Goal: Transaction & Acquisition: Book appointment/travel/reservation

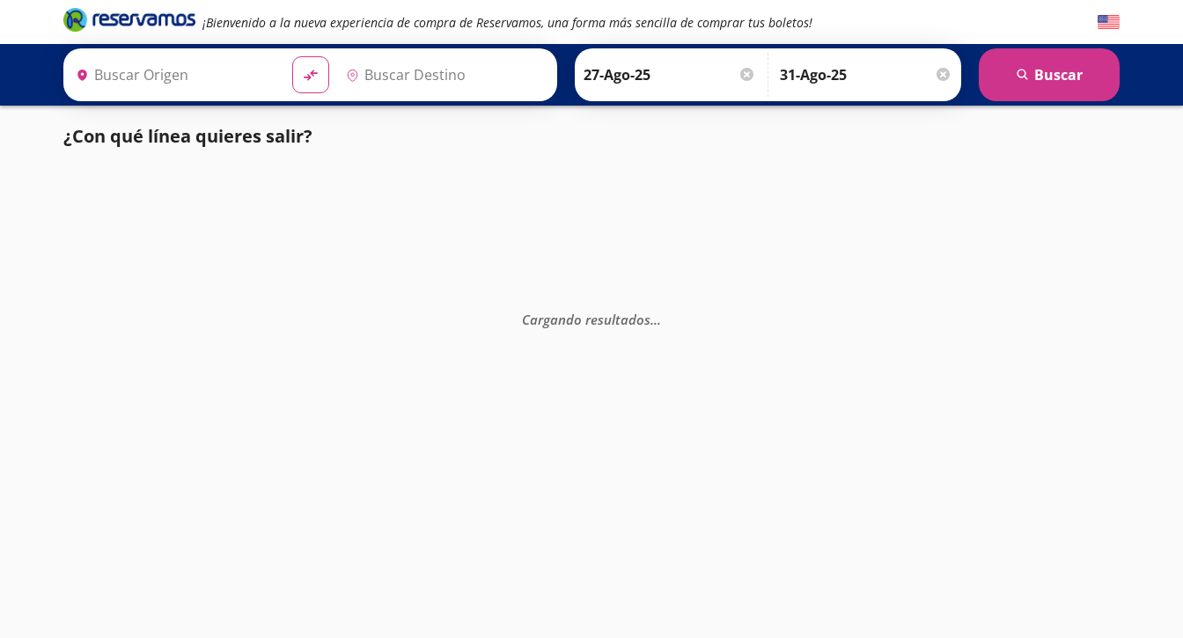
type input "[GEOGRAPHIC_DATA], [GEOGRAPHIC_DATA]"
type input "Acapulco, [GEOGRAPHIC_DATA]"
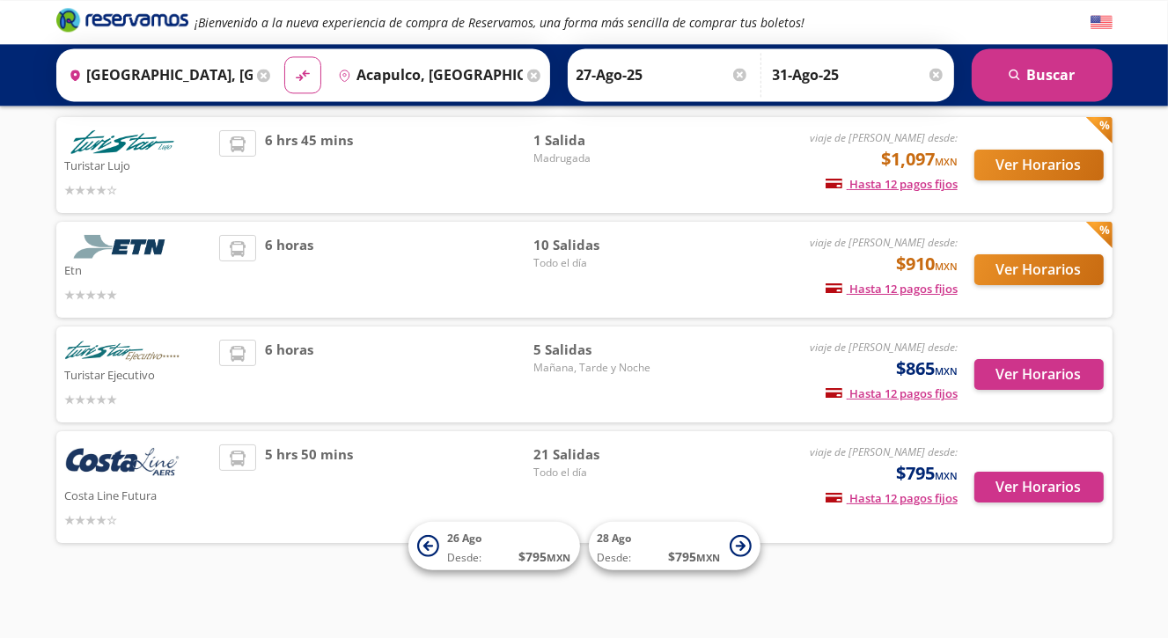
scroll to position [116, 0]
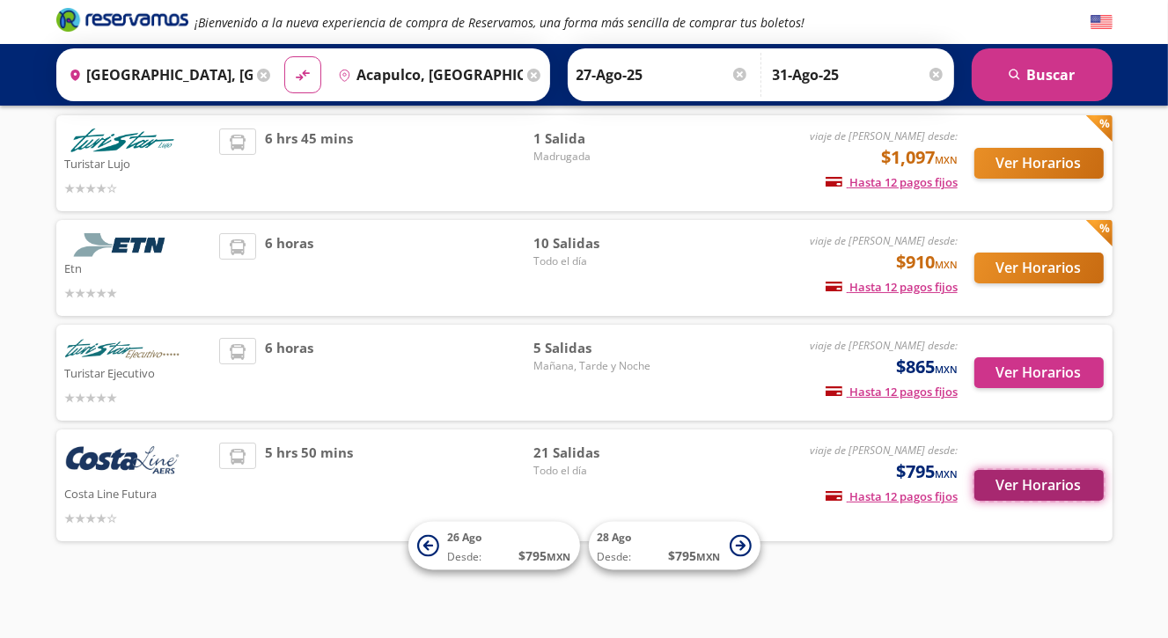
click at [1030, 481] on button "Ver Horarios" at bounding box center [1039, 485] width 129 height 31
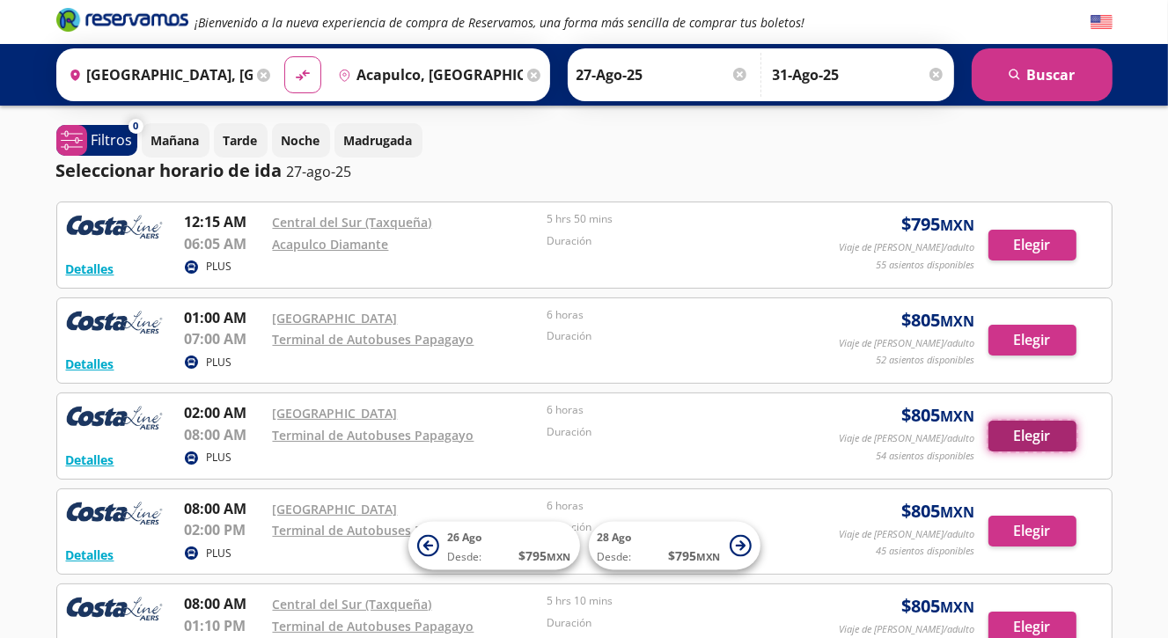
click at [1026, 438] on button "Elegir" at bounding box center [1033, 436] width 88 height 31
click at [1022, 434] on button "Elegir" at bounding box center [1033, 436] width 88 height 31
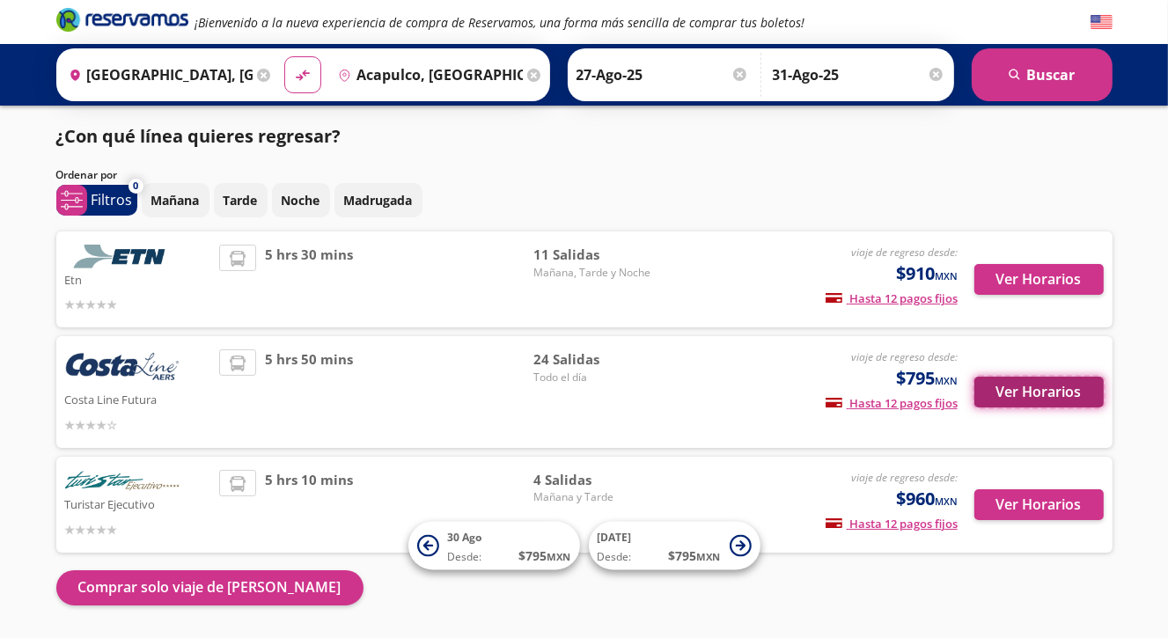
click at [1013, 392] on button "Ver Horarios" at bounding box center [1039, 392] width 129 height 31
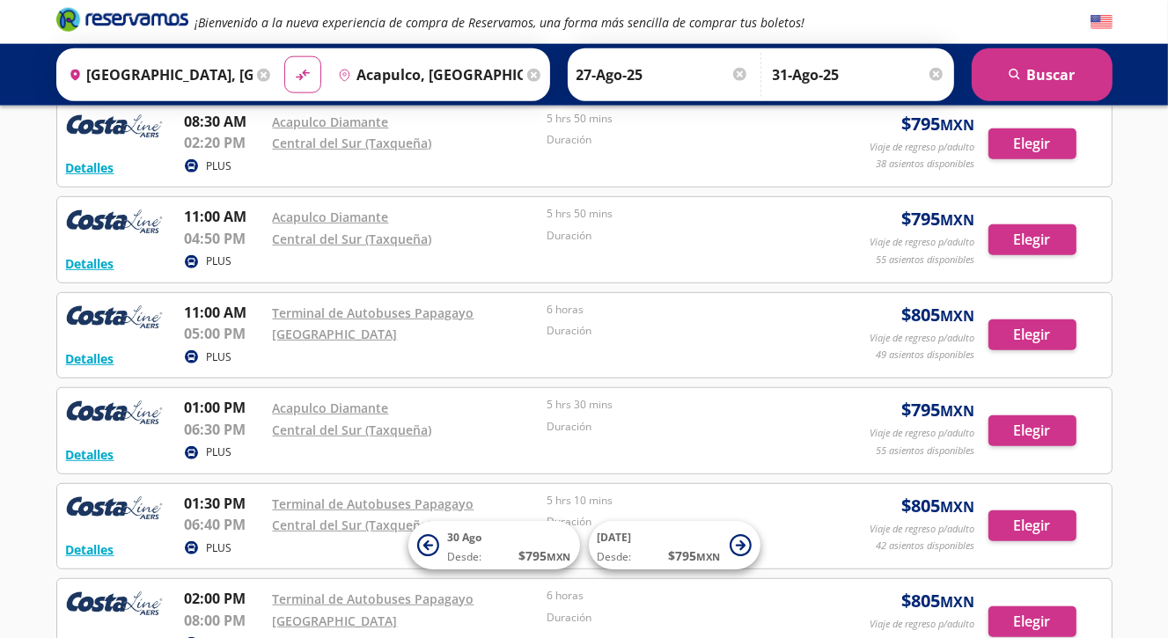
scroll to position [836, 0]
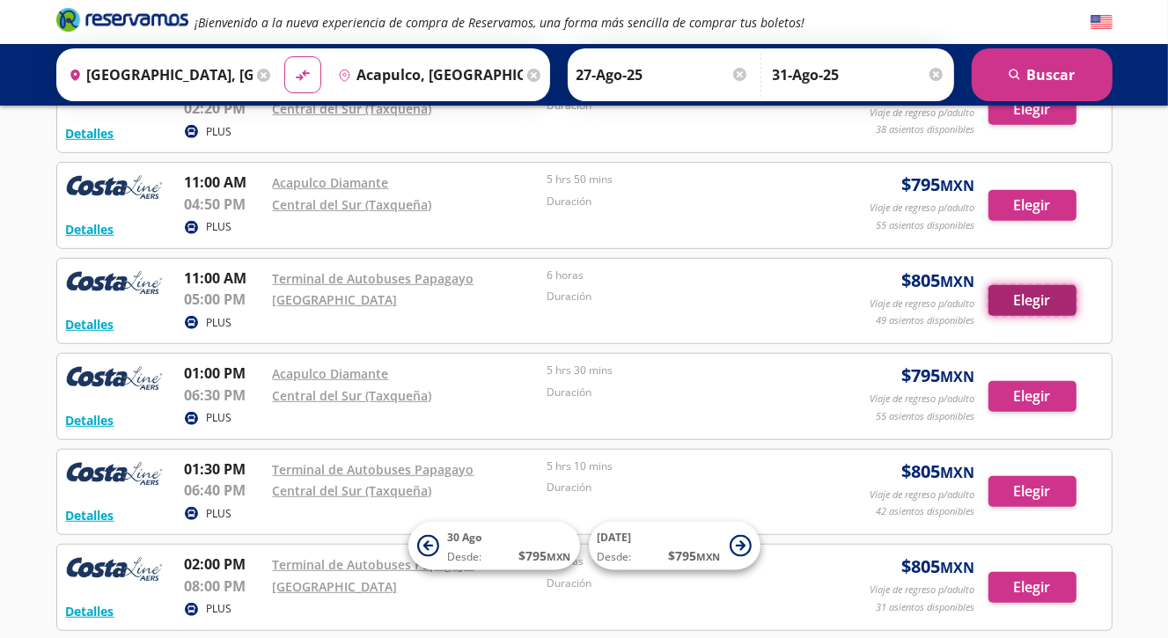
click at [1037, 299] on button "Elegir" at bounding box center [1033, 300] width 88 height 31
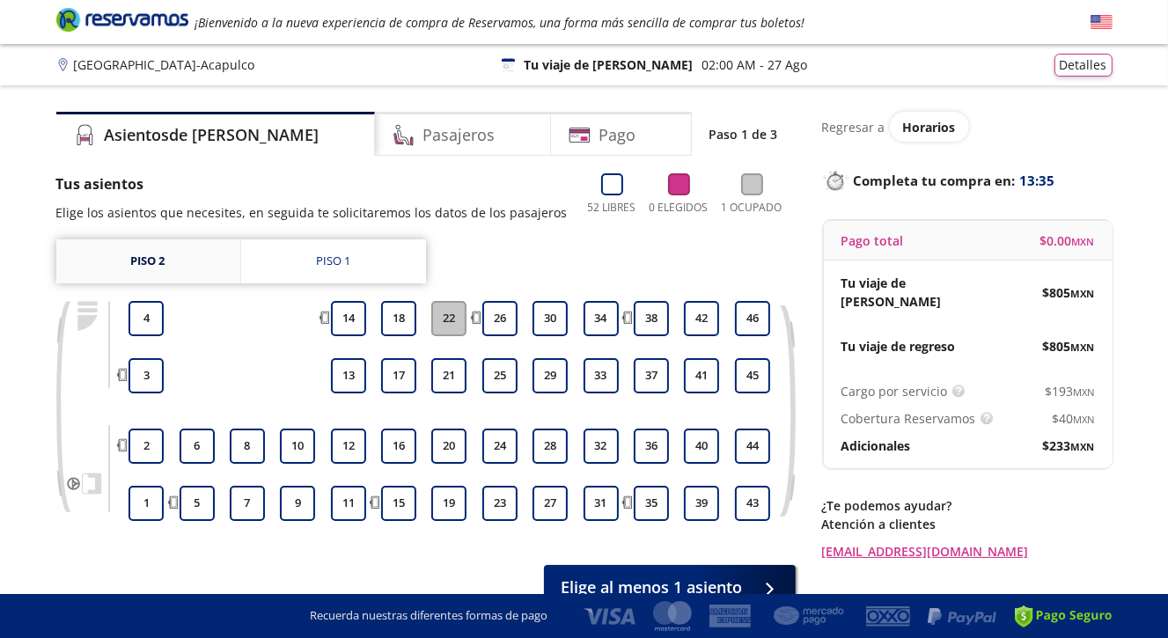
click at [130, 266] on link "Piso 2" at bounding box center [148, 261] width 184 height 44
click at [144, 263] on link "Piso 2" at bounding box center [148, 261] width 184 height 44
click at [144, 262] on link "Piso 2" at bounding box center [148, 261] width 184 height 44
click at [344, 266] on div "Piso 1" at bounding box center [333, 262] width 34 height 18
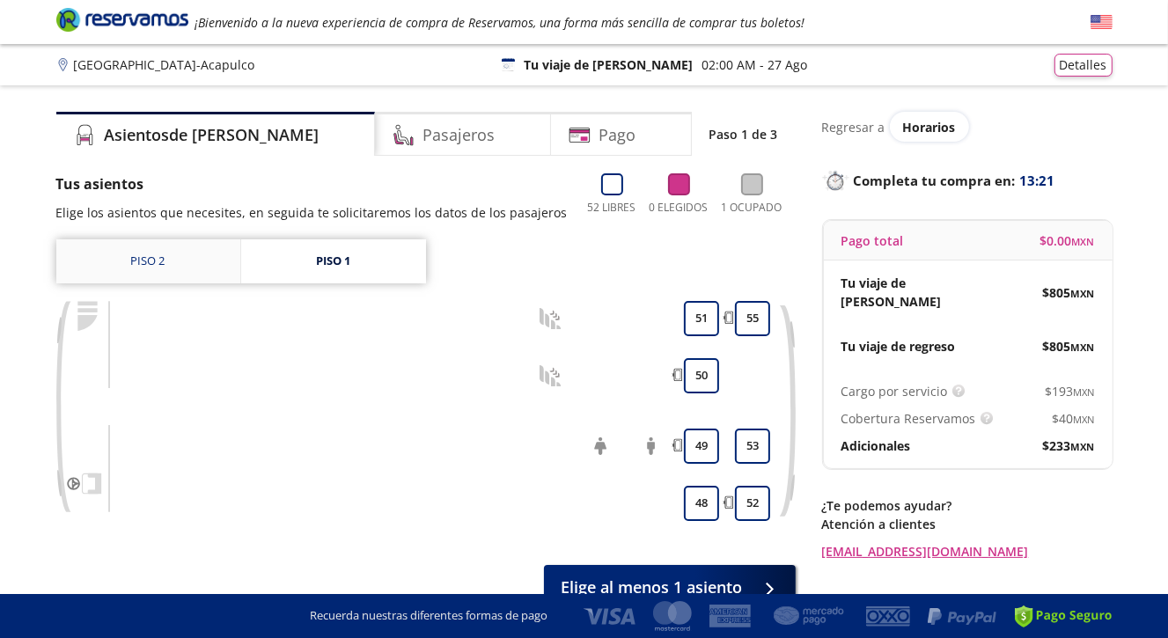
click at [160, 256] on link "Piso 2" at bounding box center [148, 261] width 184 height 44
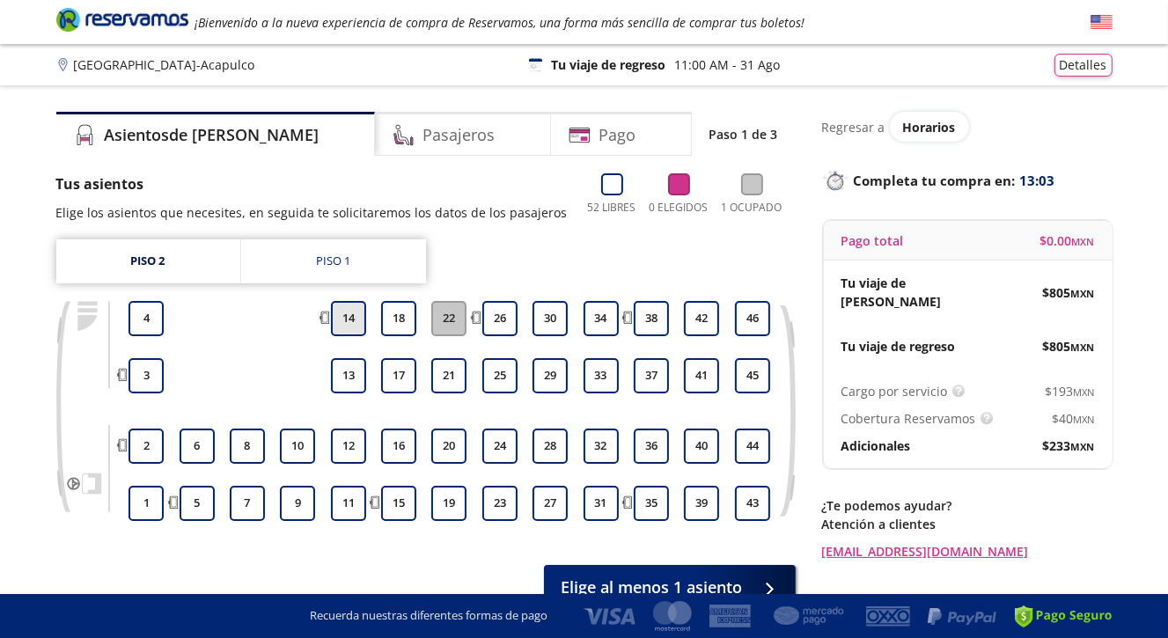
click at [354, 320] on button "14" at bounding box center [348, 318] width 35 height 35
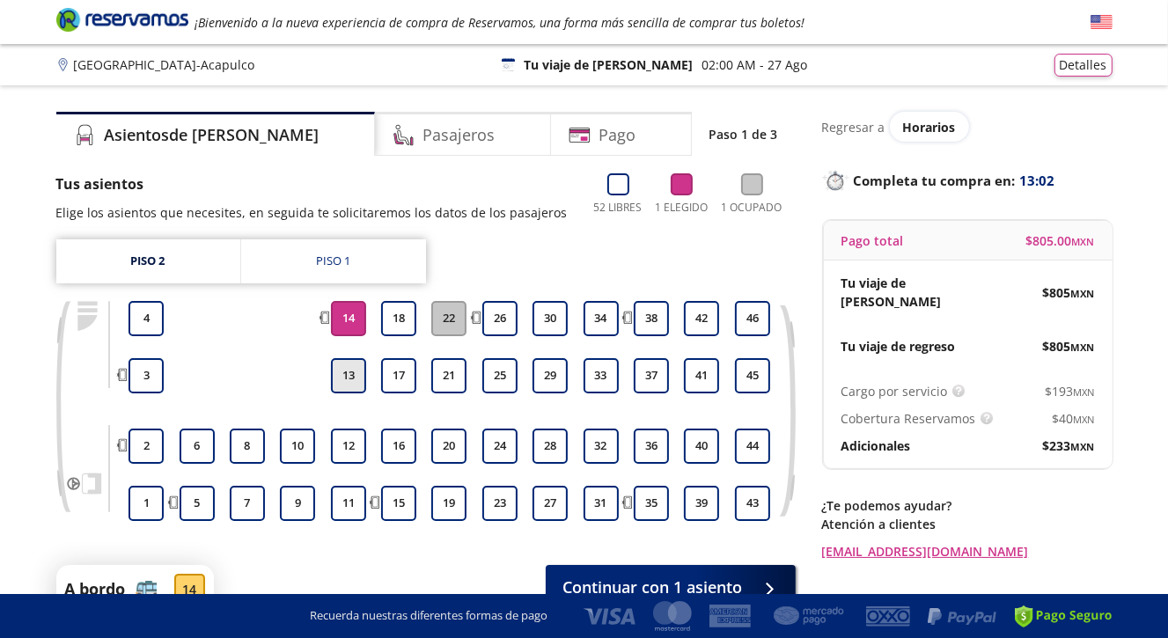
click at [351, 381] on button "13" at bounding box center [348, 375] width 35 height 35
click at [349, 438] on button "12" at bounding box center [348, 446] width 35 height 35
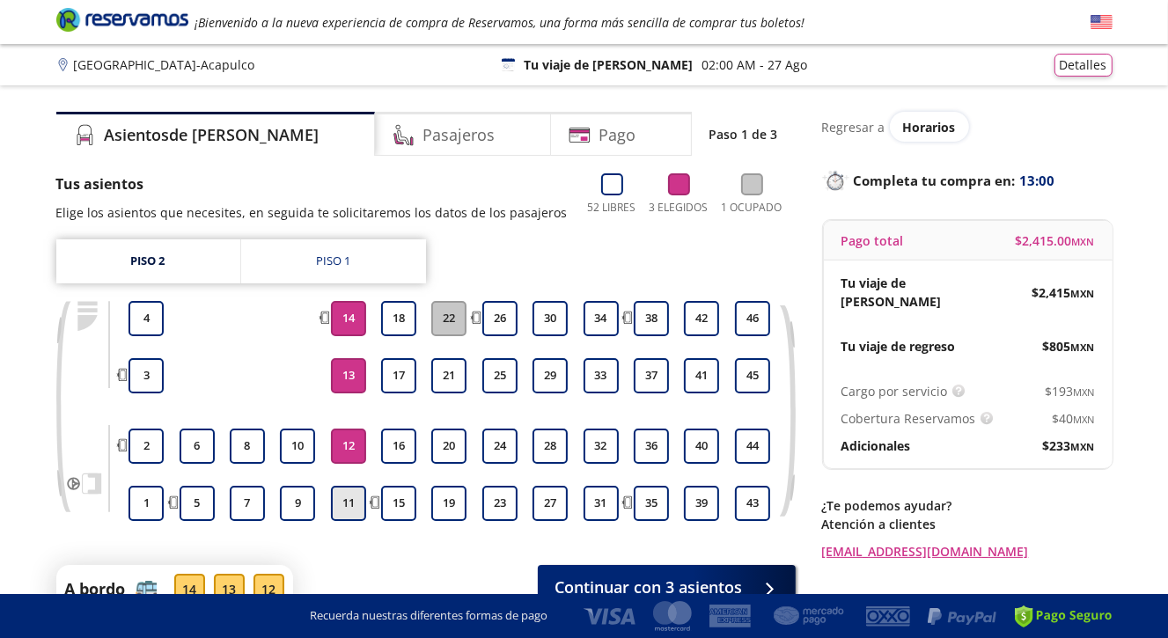
click at [355, 502] on button "11" at bounding box center [348, 503] width 35 height 35
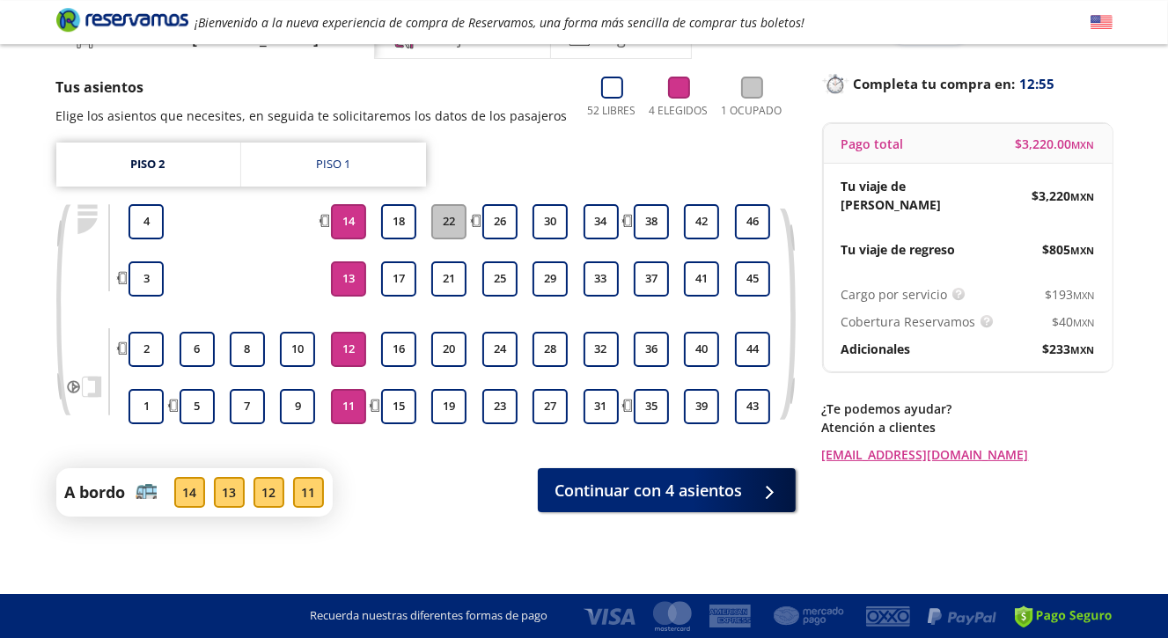
scroll to position [99, 0]
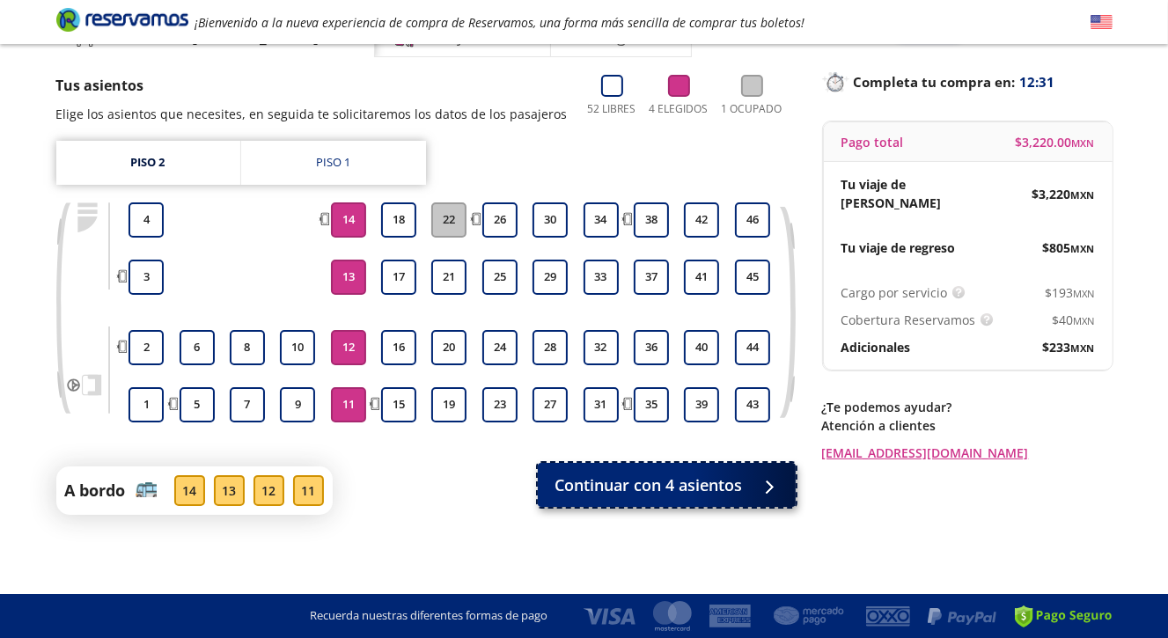
click at [663, 477] on span "Continuar con 4 asientos" at bounding box center [650, 486] width 188 height 24
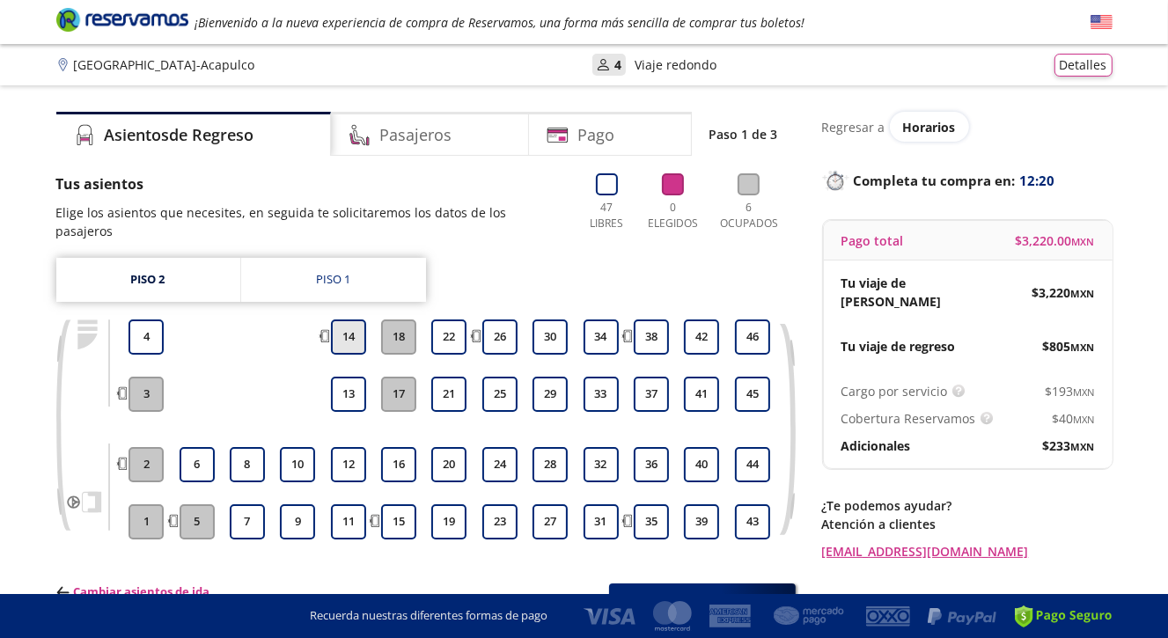
click at [343, 320] on button "14" at bounding box center [348, 337] width 35 height 35
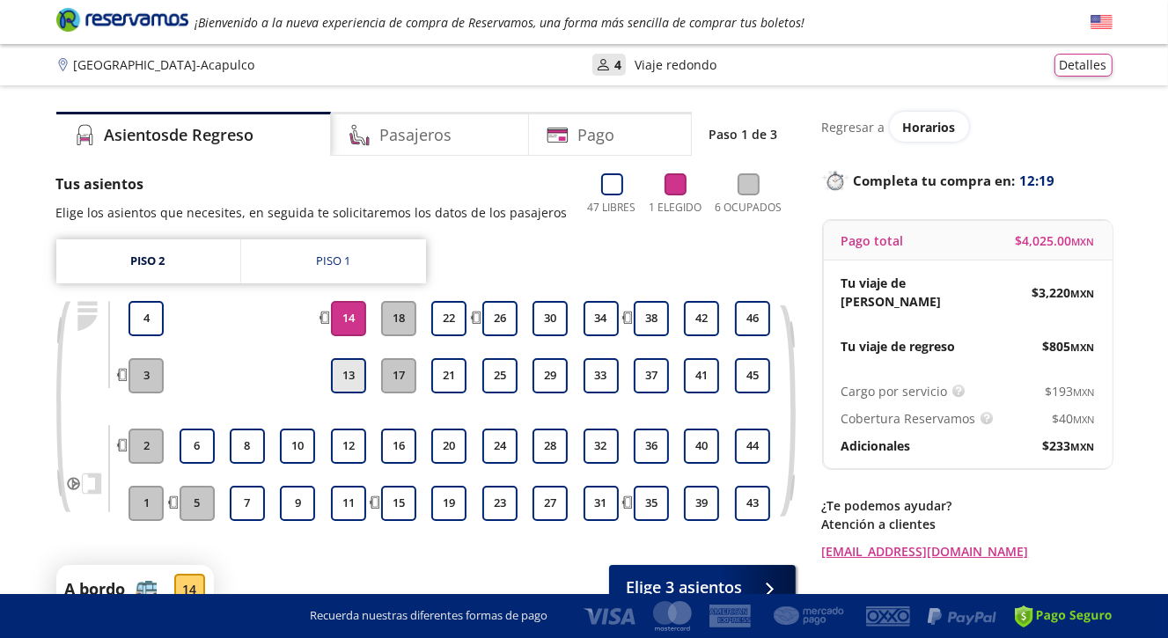
click at [354, 380] on button "13" at bounding box center [348, 375] width 35 height 35
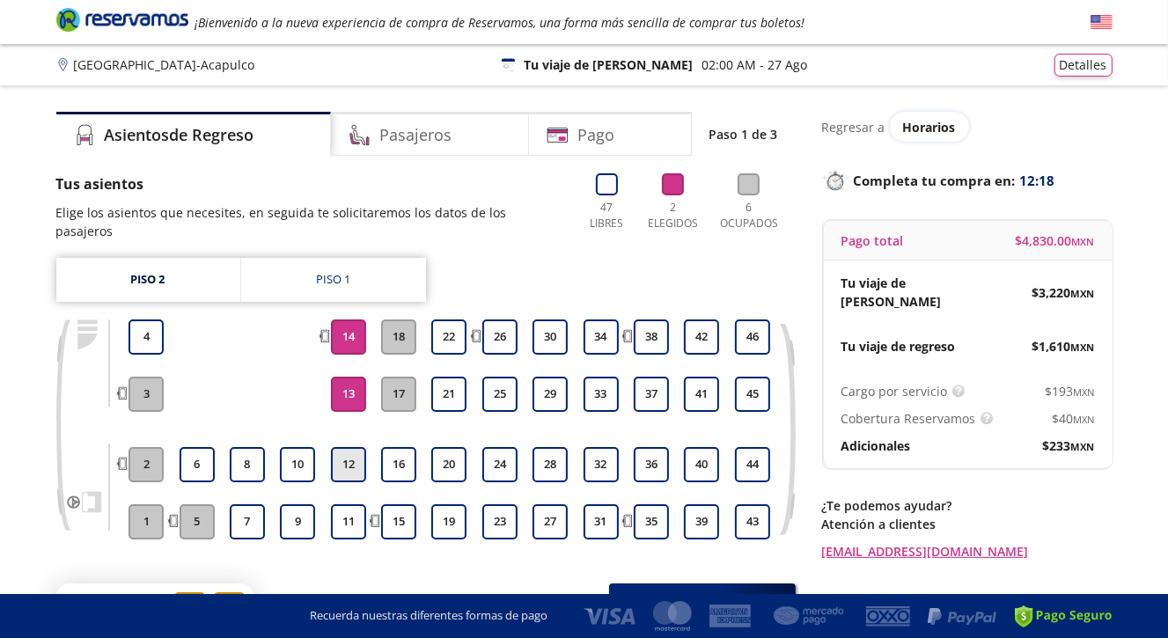
click at [353, 447] on button "12" at bounding box center [348, 464] width 35 height 35
click at [357, 507] on button "11" at bounding box center [348, 521] width 35 height 35
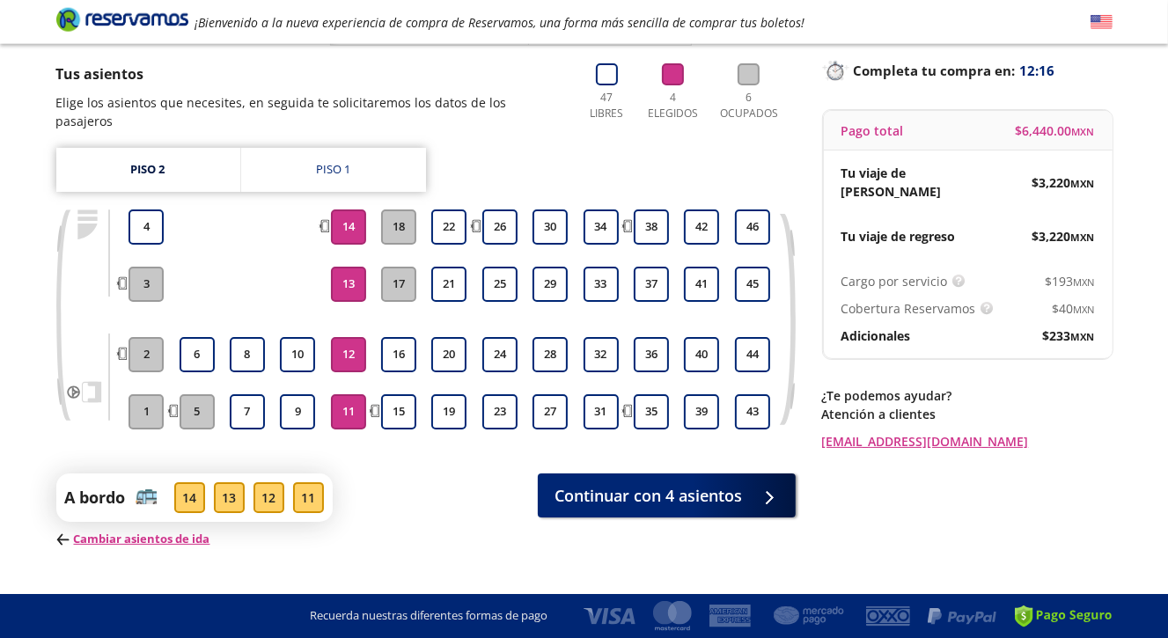
scroll to position [124, 0]
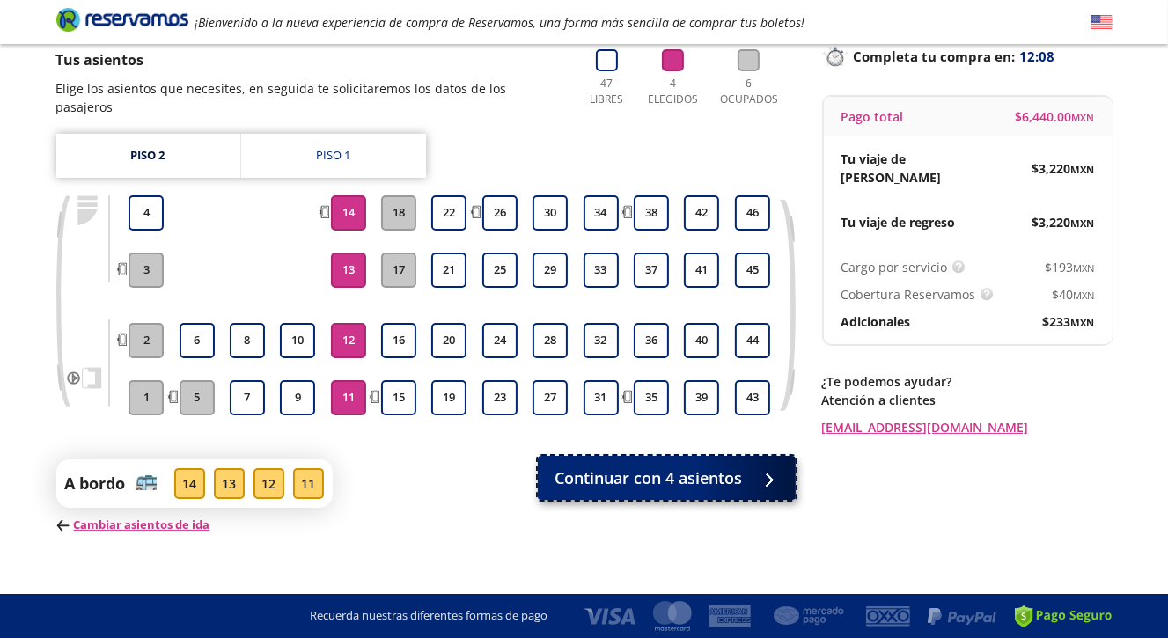
click at [659, 467] on span "Continuar con 4 asientos" at bounding box center [650, 479] width 188 height 24
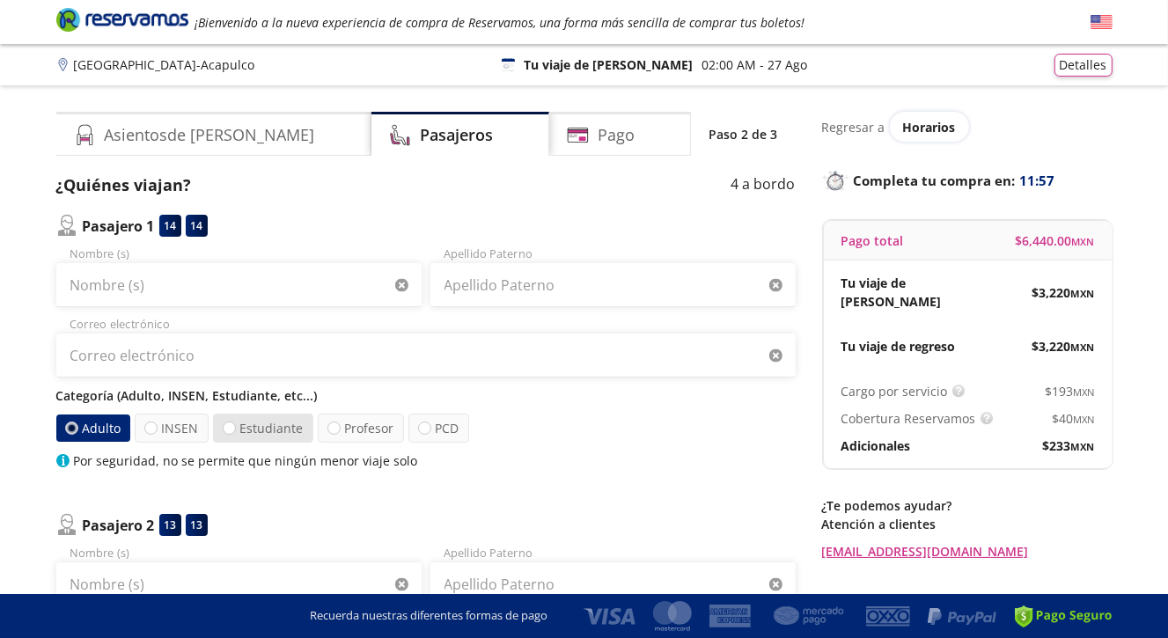
click at [264, 425] on label "Estudiante" at bounding box center [263, 428] width 100 height 29
click at [235, 425] on input "Estudiante" at bounding box center [229, 428] width 11 height 11
radio input "true"
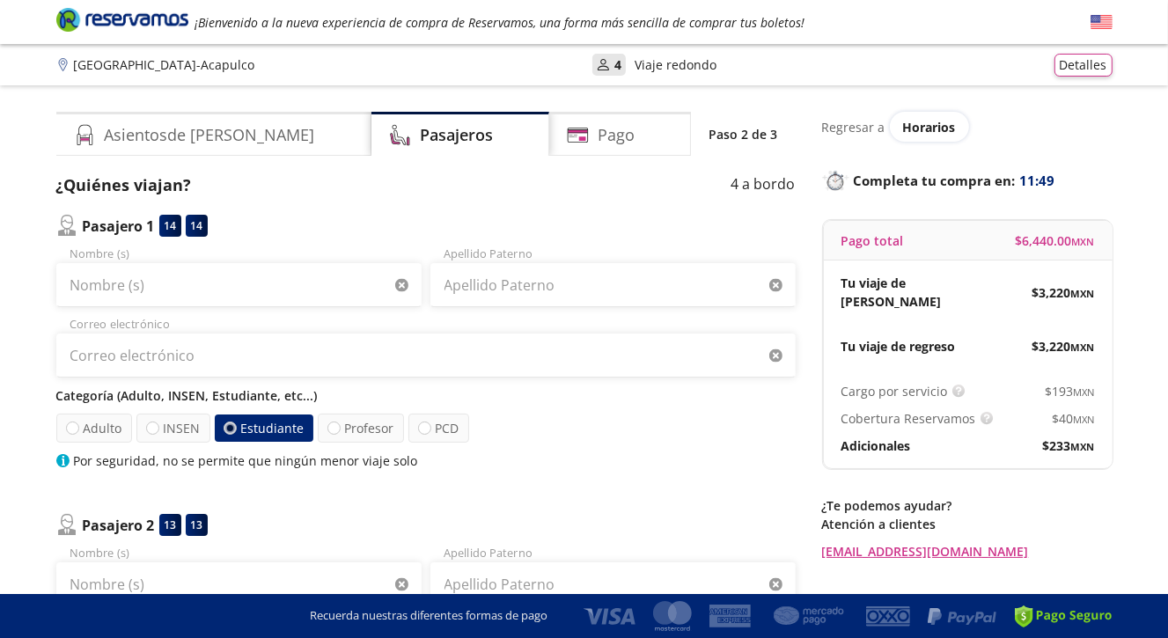
click at [262, 429] on label "Estudiante" at bounding box center [263, 428] width 99 height 27
click at [236, 429] on input "Estudiante" at bounding box center [229, 428] width 11 height 11
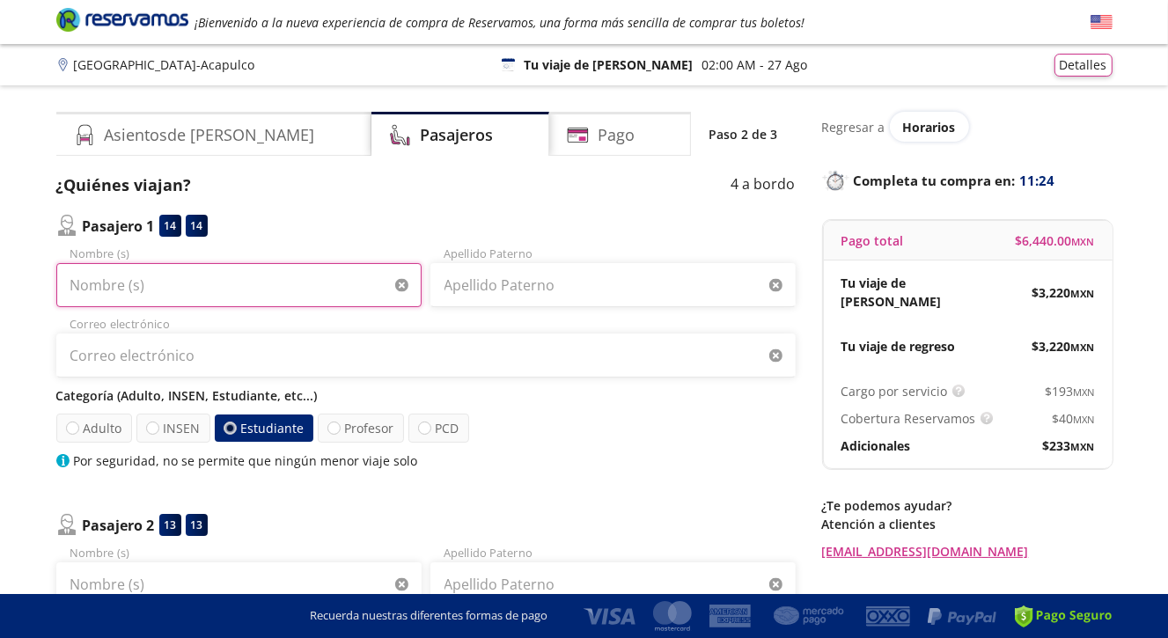
click at [97, 287] on input "Nombre (s)" at bounding box center [238, 285] width 365 height 44
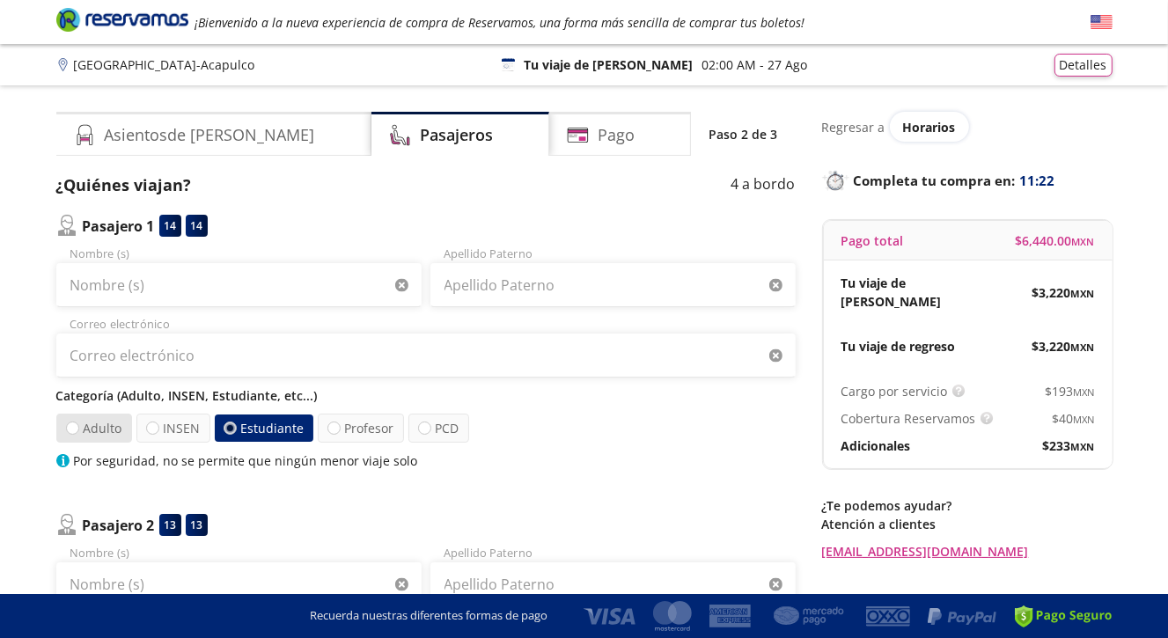
click at [84, 430] on label "Adulto" at bounding box center [93, 428] width 76 height 29
click at [77, 430] on input "Adulto" at bounding box center [71, 428] width 11 height 11
radio input "true"
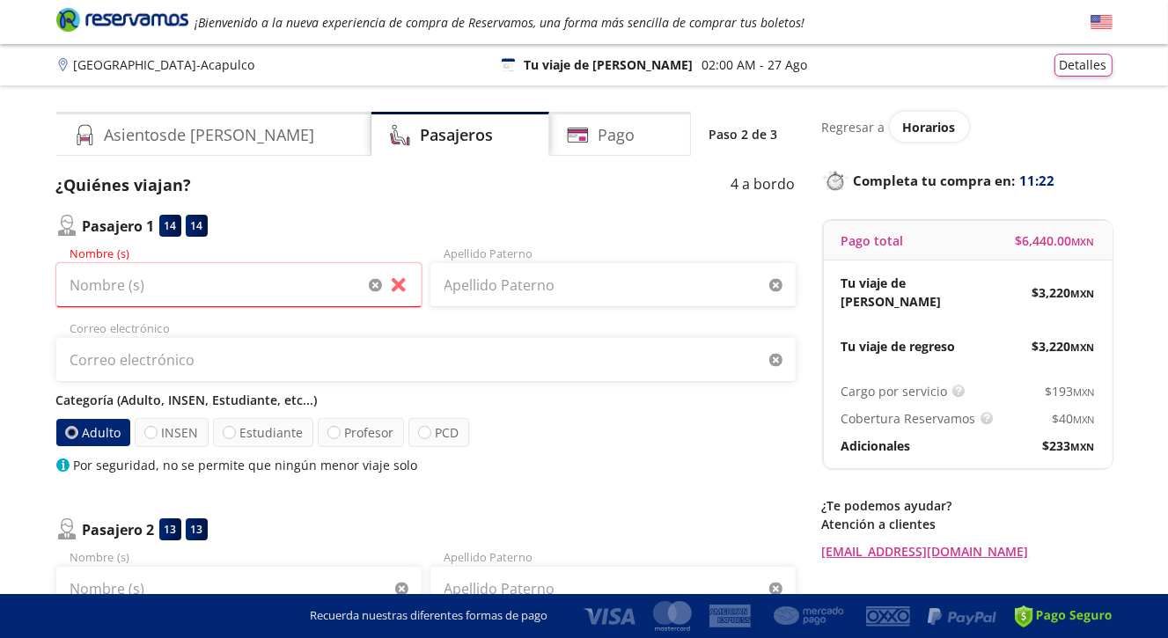
radio input "false"
click at [99, 283] on input "Nombre (s)" at bounding box center [238, 285] width 365 height 44
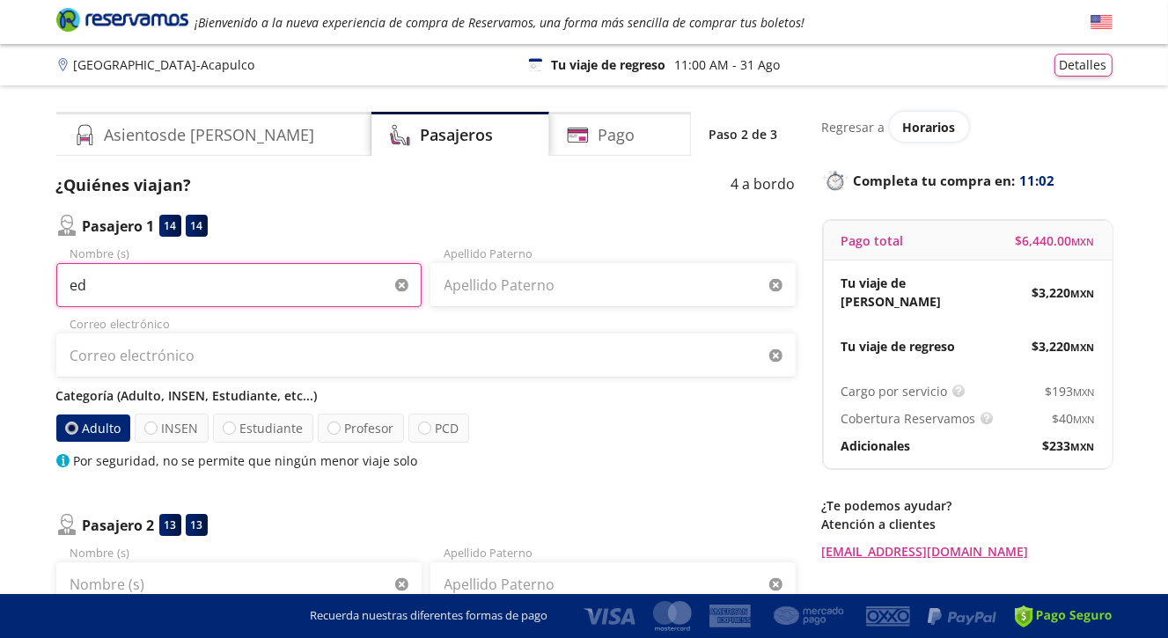
type input "e"
type input "[PERSON_NAME]"
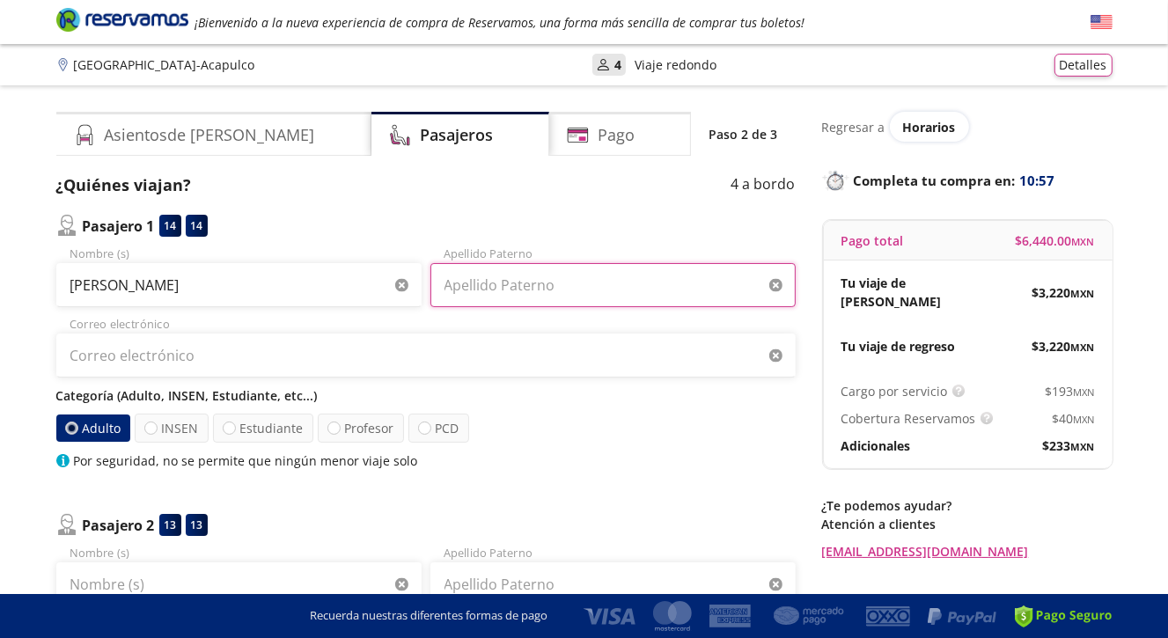
click at [484, 291] on input "Apellido Paterno" at bounding box center [612, 285] width 365 height 44
type input "[PERSON_NAME]"
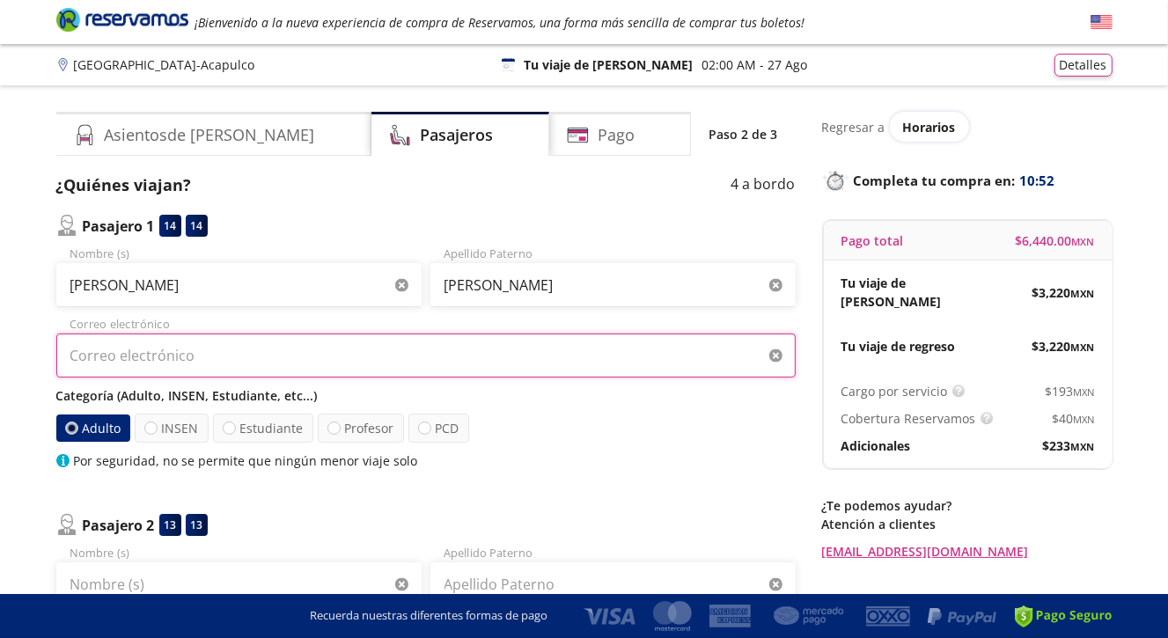
click at [191, 362] on input "Correo electrónico" at bounding box center [426, 356] width 740 height 44
type input "D"
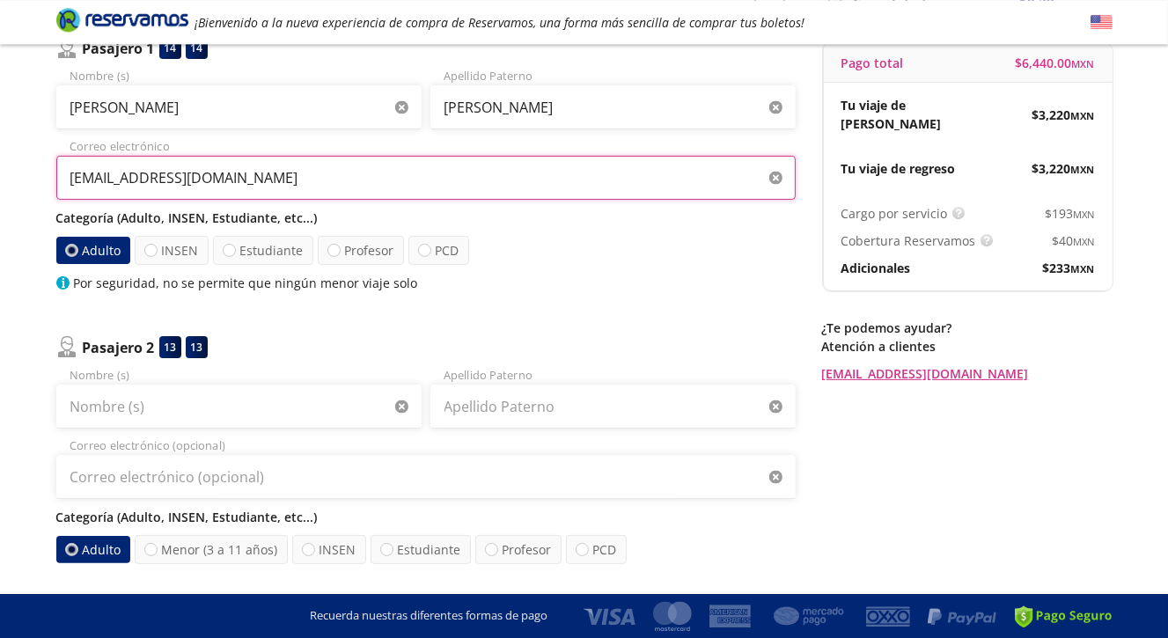
scroll to position [186, 0]
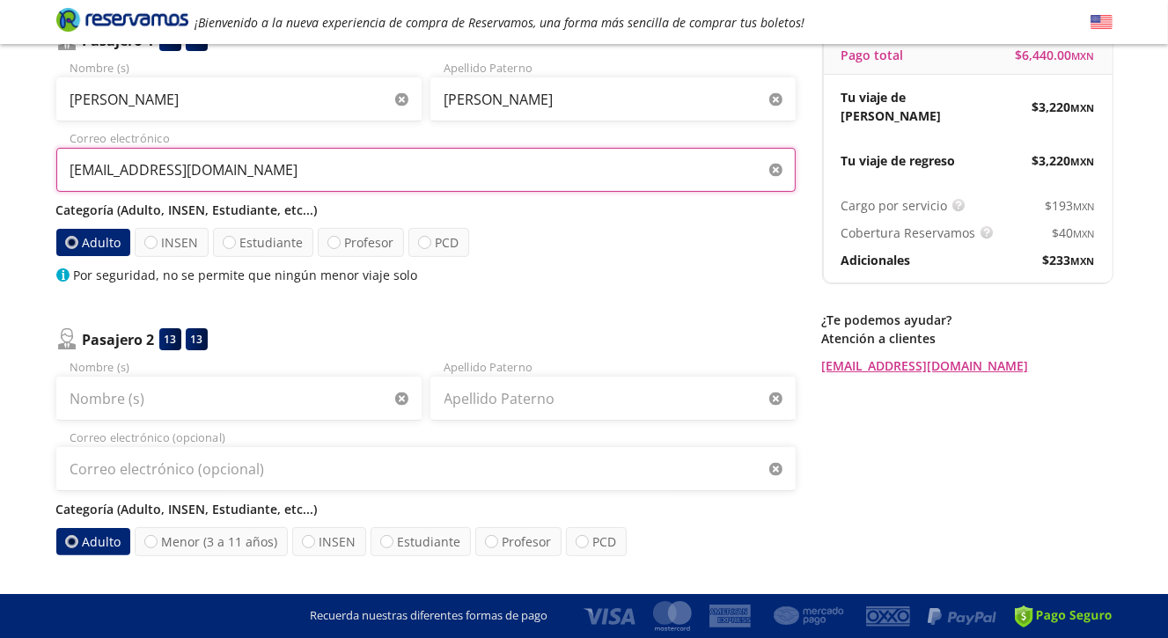
type input "[EMAIL_ADDRESS][DOMAIN_NAME]"
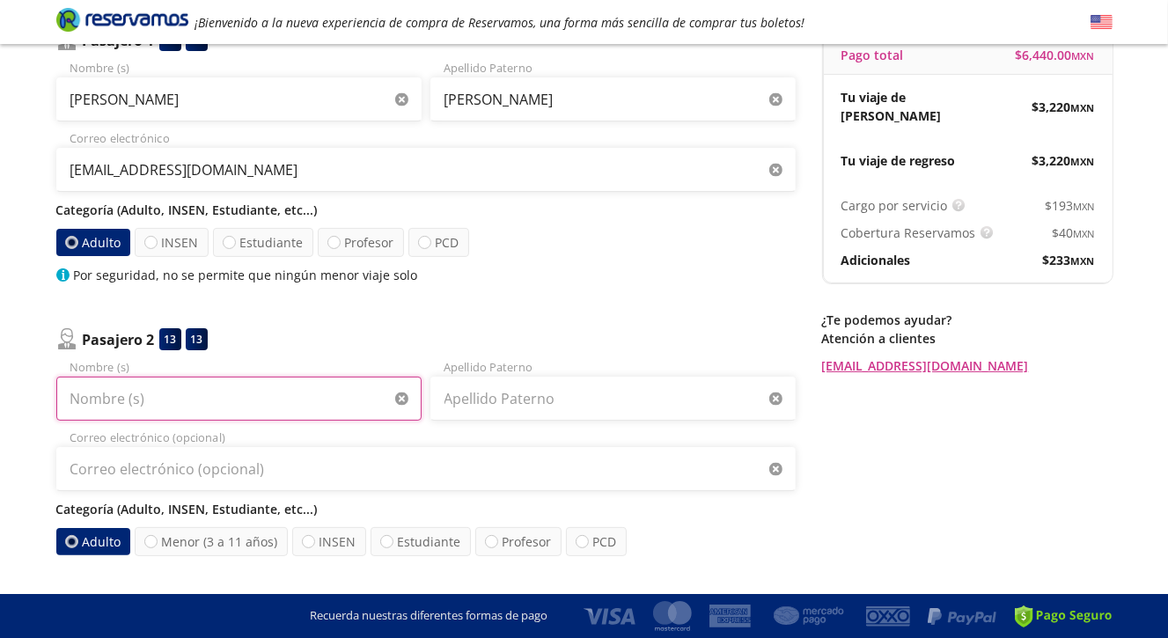
click at [129, 396] on input "Nombre (s)" at bounding box center [238, 399] width 365 height 44
type input "b"
type input "[PERSON_NAME] [PERSON_NAME]"
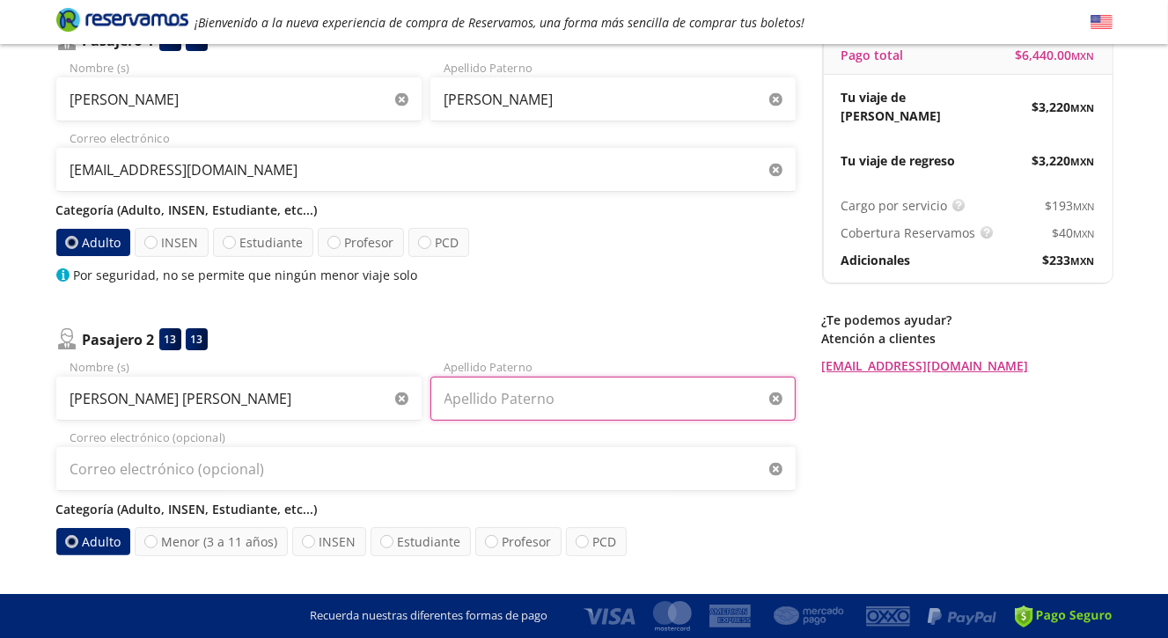
click at [478, 398] on input "Apellido Paterno" at bounding box center [612, 399] width 365 height 44
type input "[PERSON_NAME]"
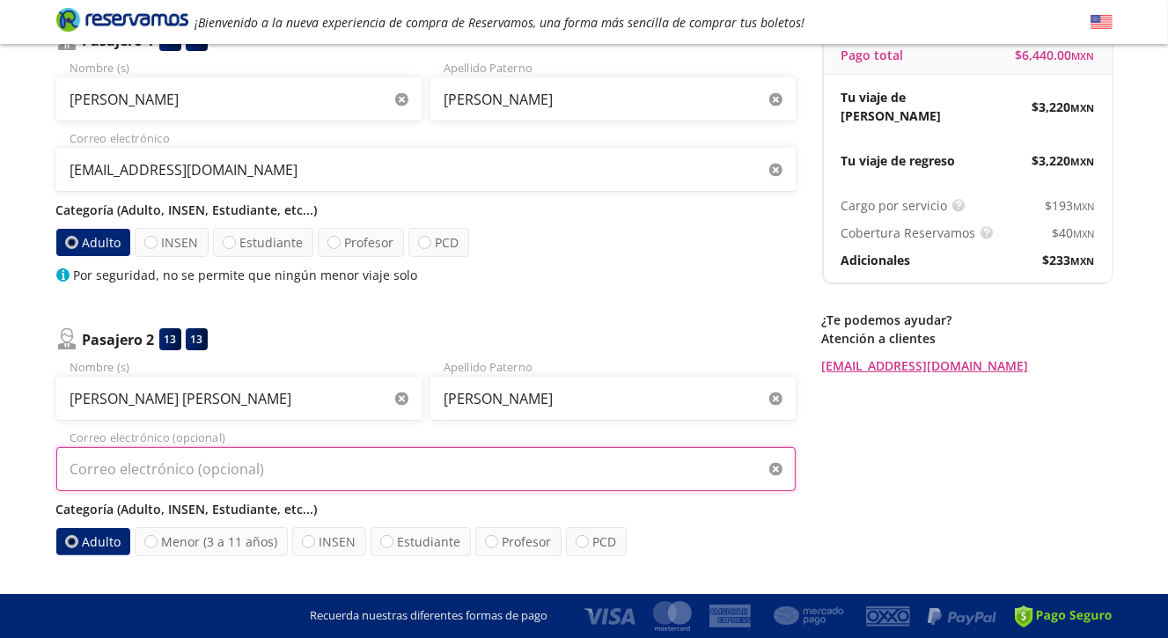
click at [109, 468] on input "Correo electrónico (opcional)" at bounding box center [426, 469] width 740 height 44
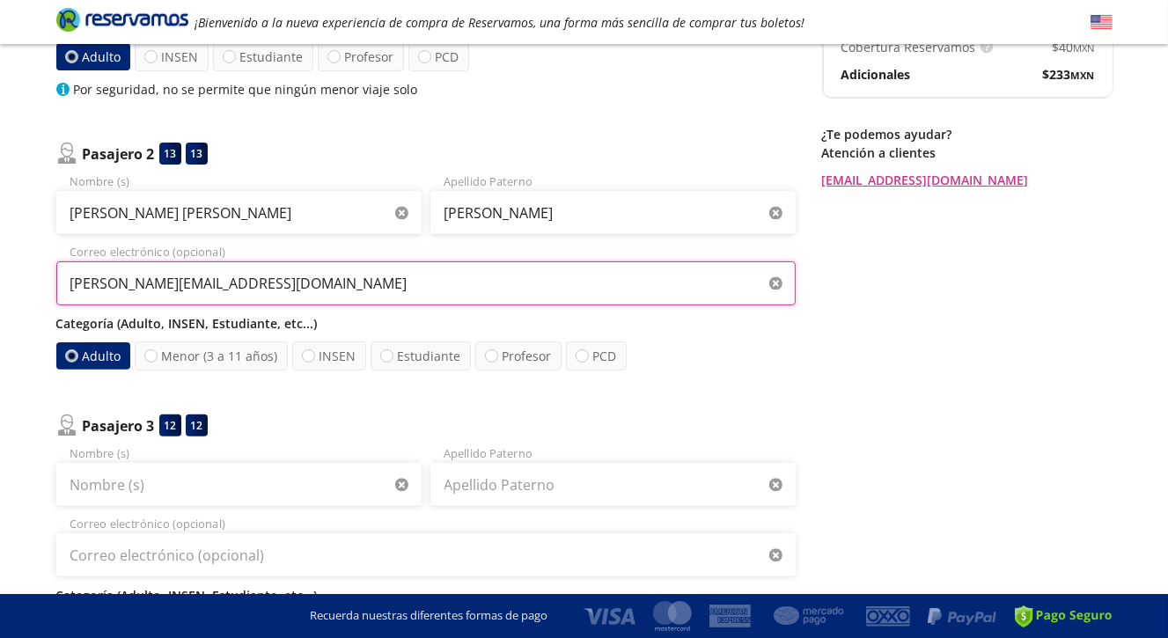
scroll to position [465, 0]
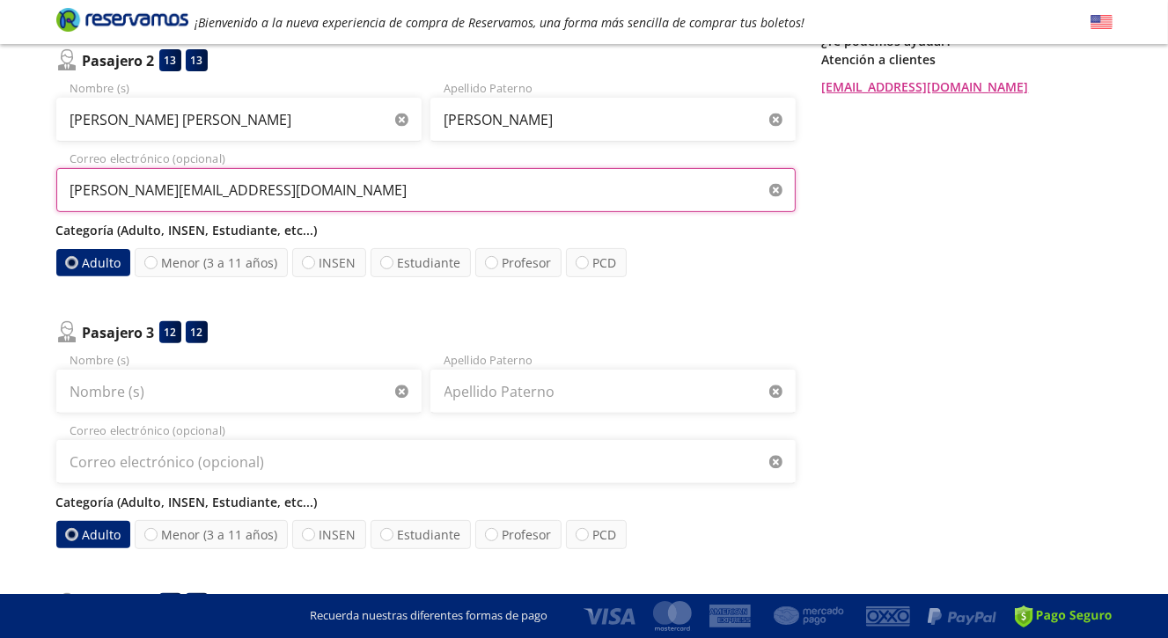
type input "[PERSON_NAME][EMAIL_ADDRESS][DOMAIN_NAME]"
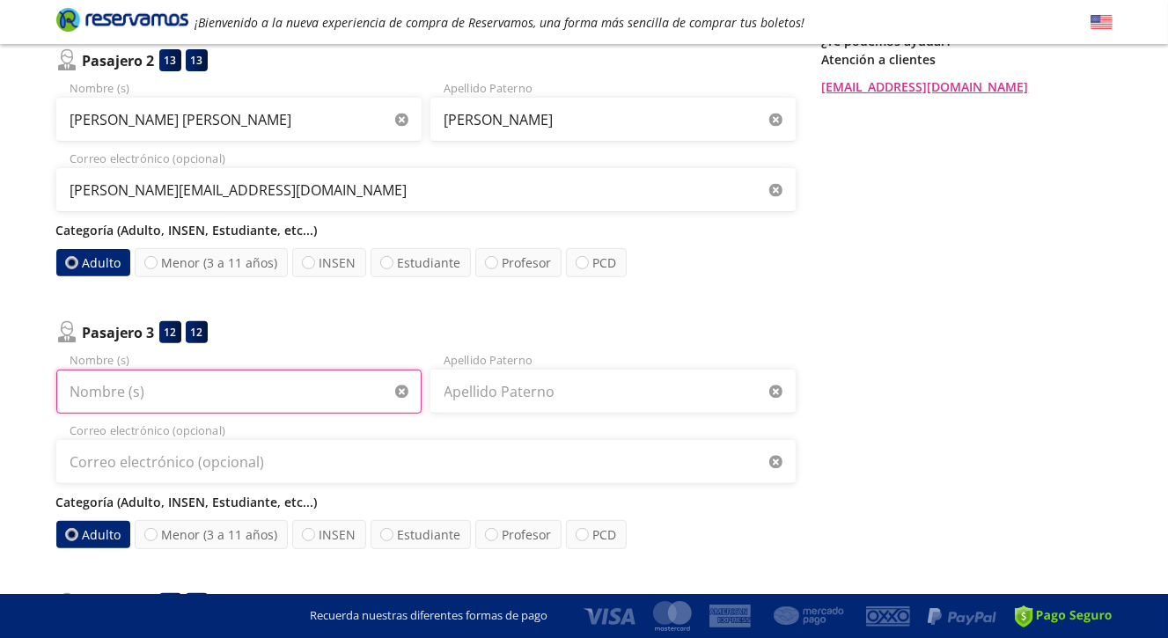
click at [124, 391] on input "Nombre (s)" at bounding box center [238, 392] width 365 height 44
type input "A"
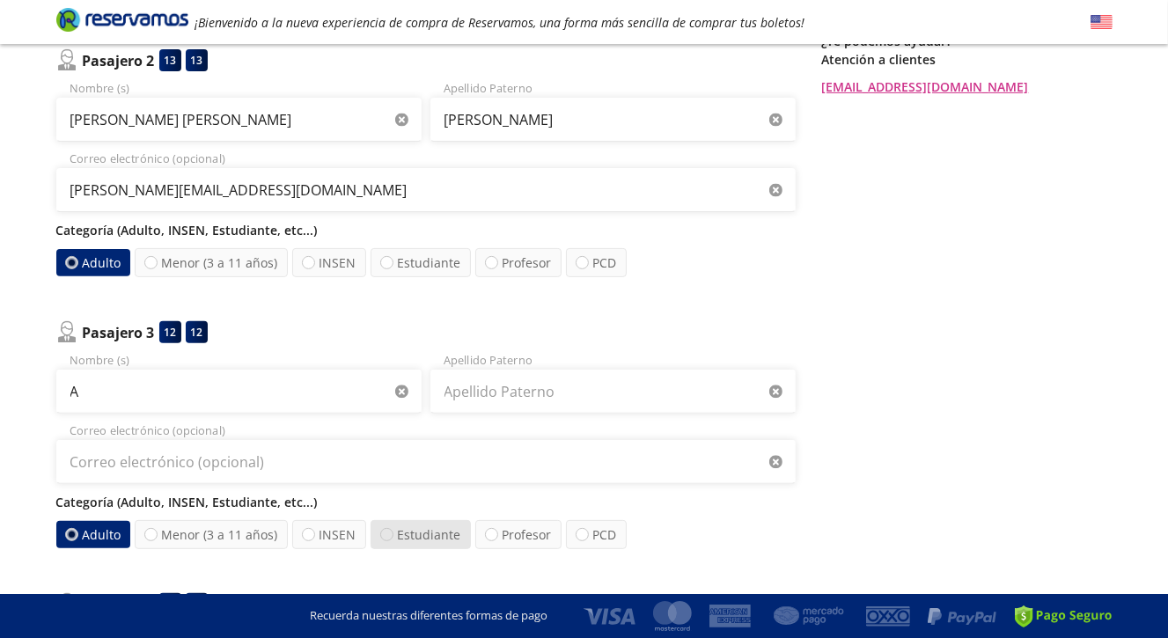
click at [386, 535] on div at bounding box center [386, 534] width 13 height 13
click at [386, 535] on input "Estudiante" at bounding box center [386, 534] width 11 height 11
radio input "true"
radio input "false"
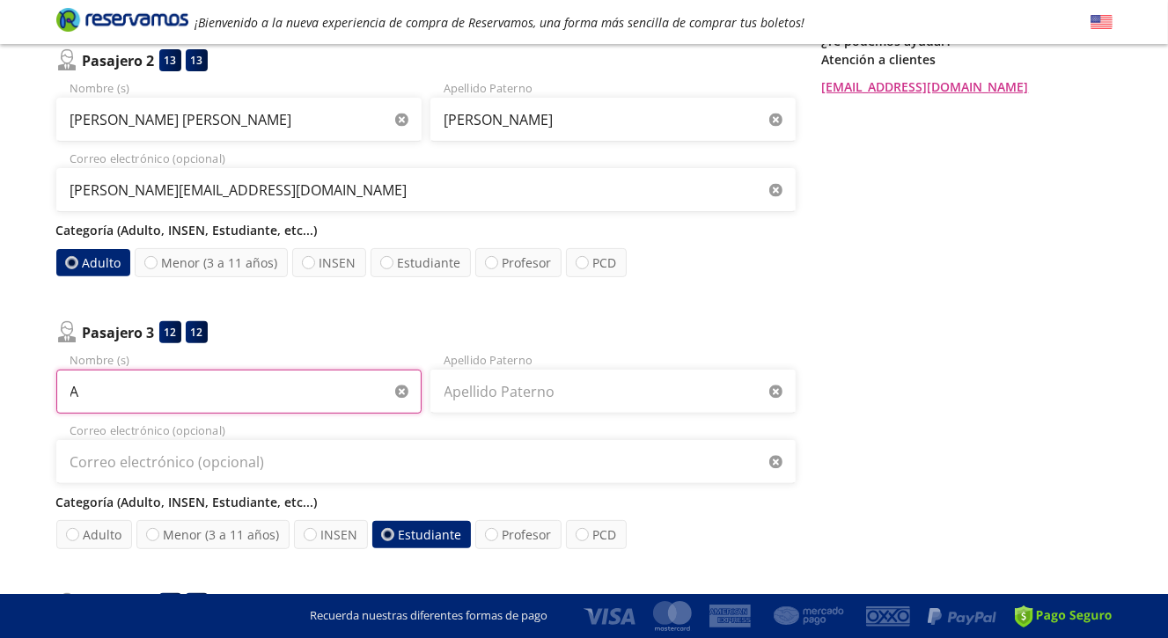
click at [86, 389] on input "A" at bounding box center [238, 392] width 365 height 44
type input "[PERSON_NAME] [PERSON_NAME]"
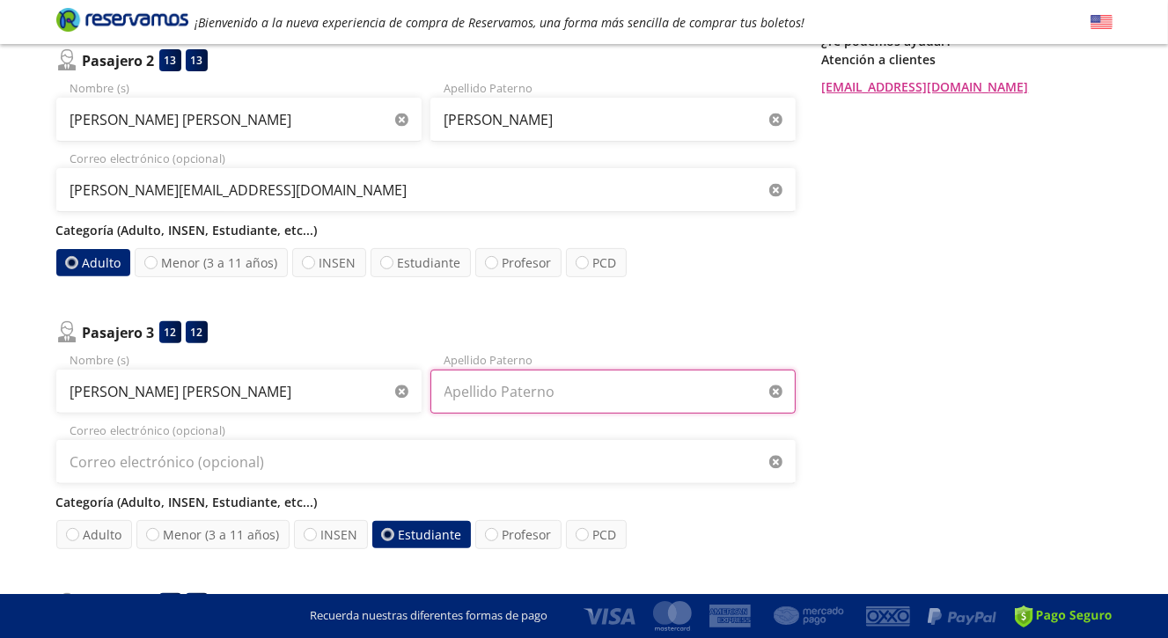
click at [470, 374] on input "Apellido Paterno" at bounding box center [612, 392] width 365 height 44
type input "[PERSON_NAME]"
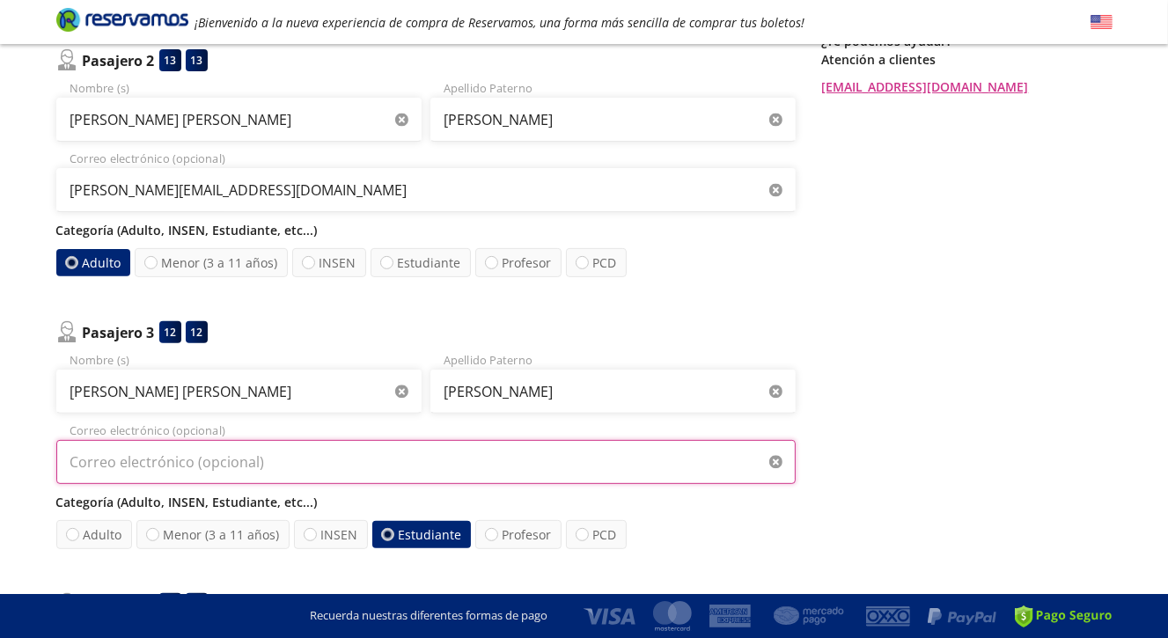
click at [172, 463] on input "Correo electrónico (opcional)" at bounding box center [426, 462] width 740 height 44
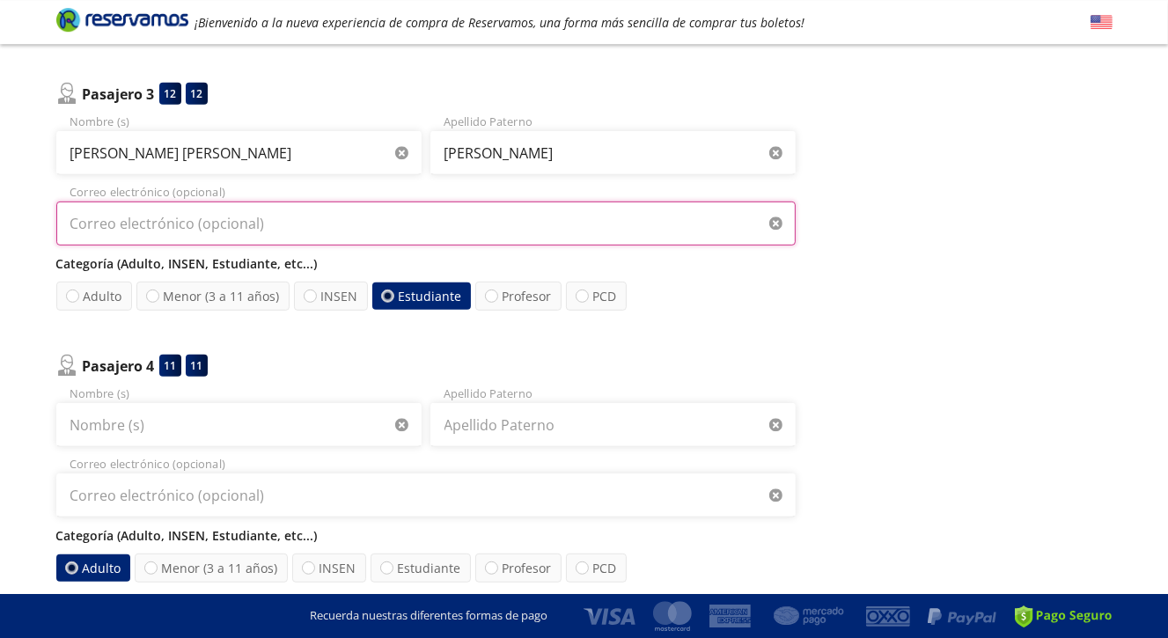
scroll to position [743, 0]
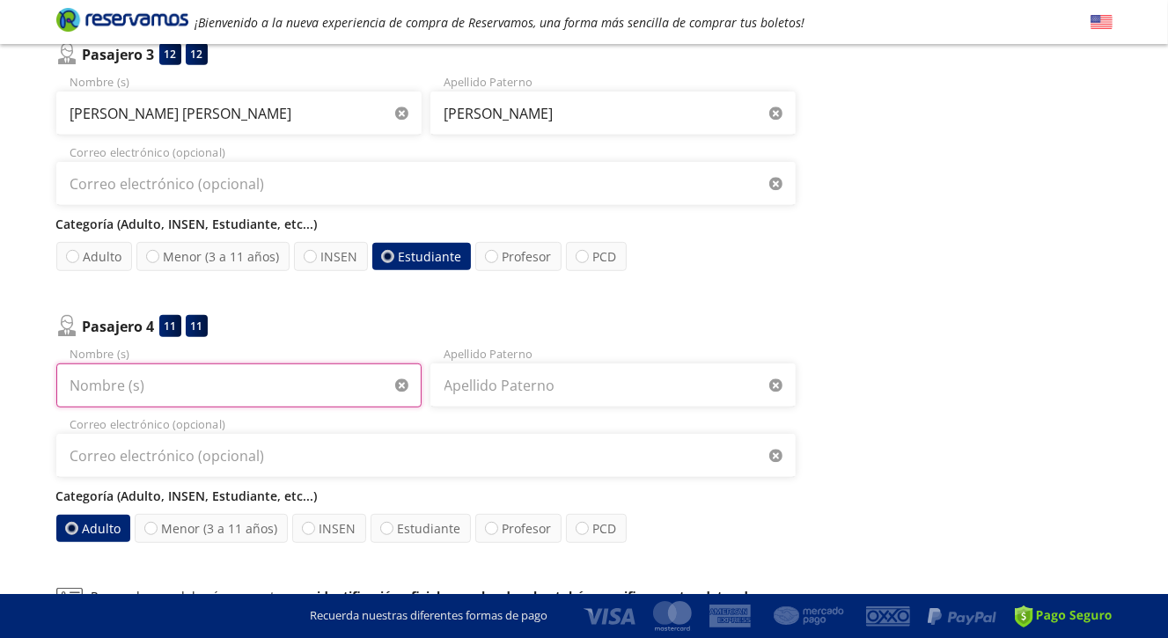
click at [102, 385] on input "Nombre (s)" at bounding box center [238, 386] width 365 height 44
type input "[PERSON_NAME]"
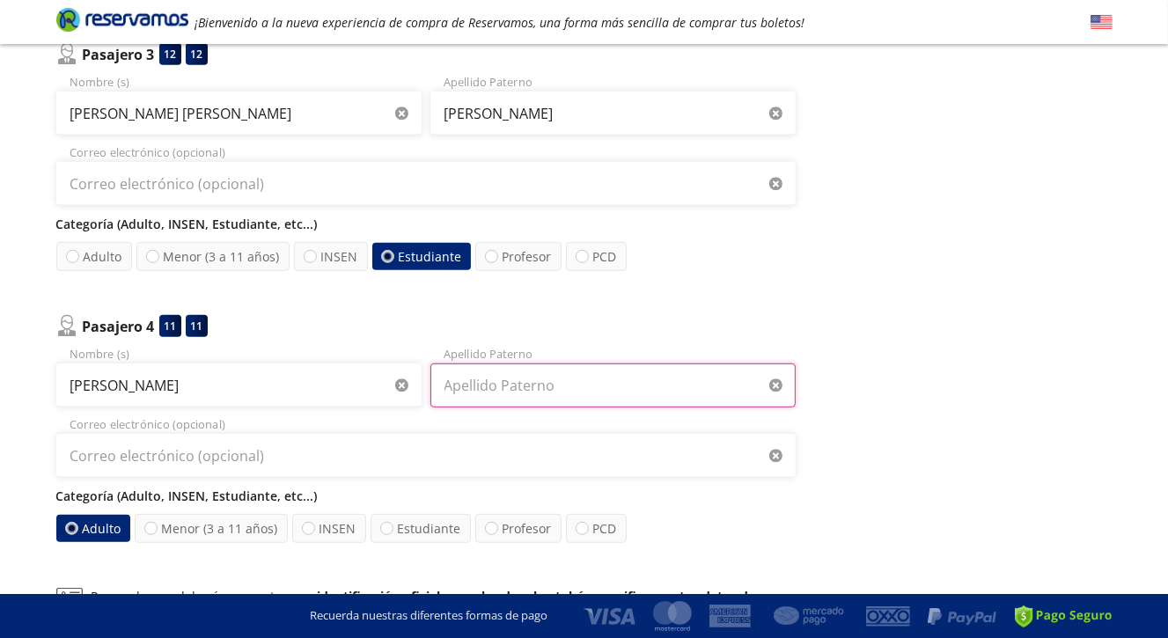
click at [468, 389] on input "Apellido Paterno" at bounding box center [612, 386] width 365 height 44
type input "[PERSON_NAME]"
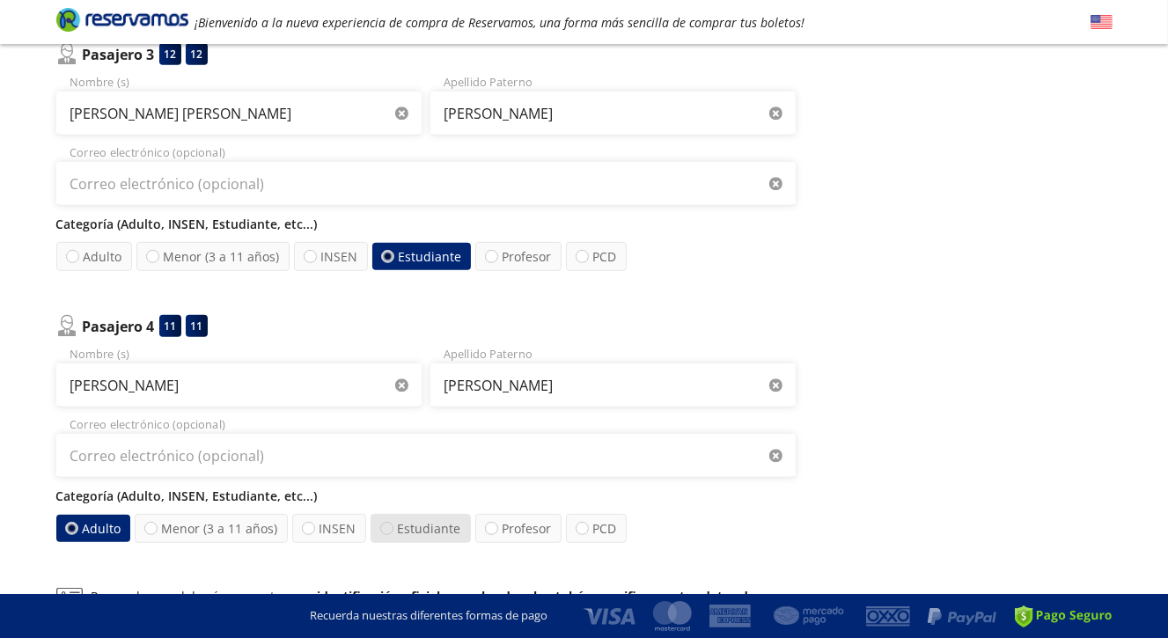
click at [382, 529] on div at bounding box center [386, 528] width 13 height 13
click at [382, 529] on input "Estudiante" at bounding box center [386, 528] width 11 height 11
radio input "true"
radio input "false"
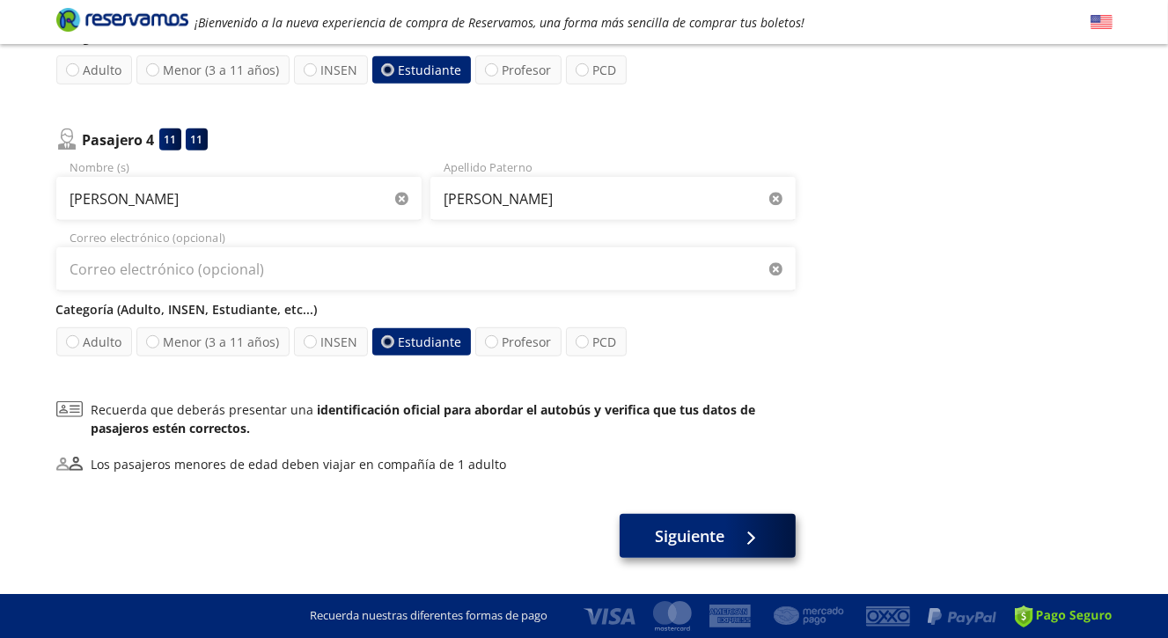
scroll to position [975, 0]
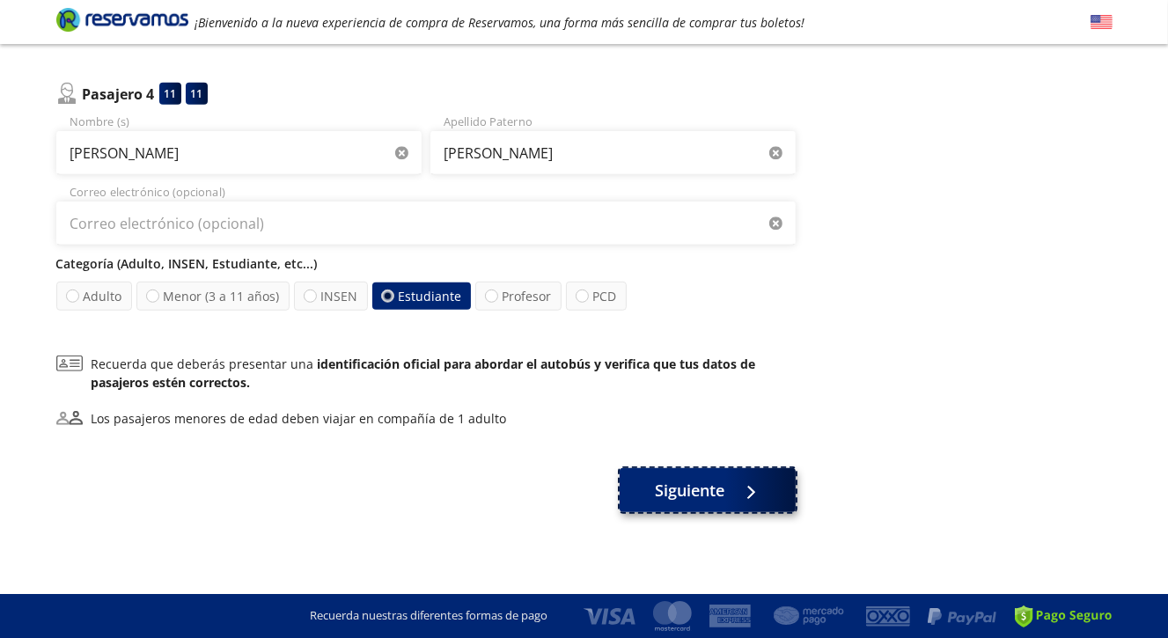
click at [695, 486] on span "Siguiente" at bounding box center [690, 491] width 70 height 24
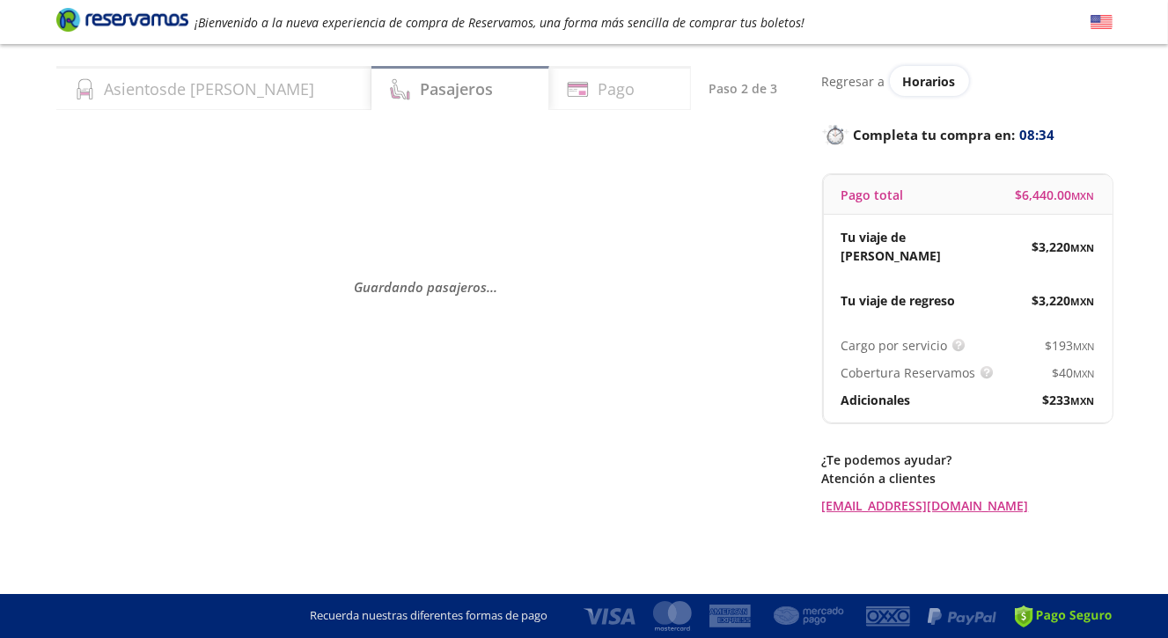
scroll to position [0, 0]
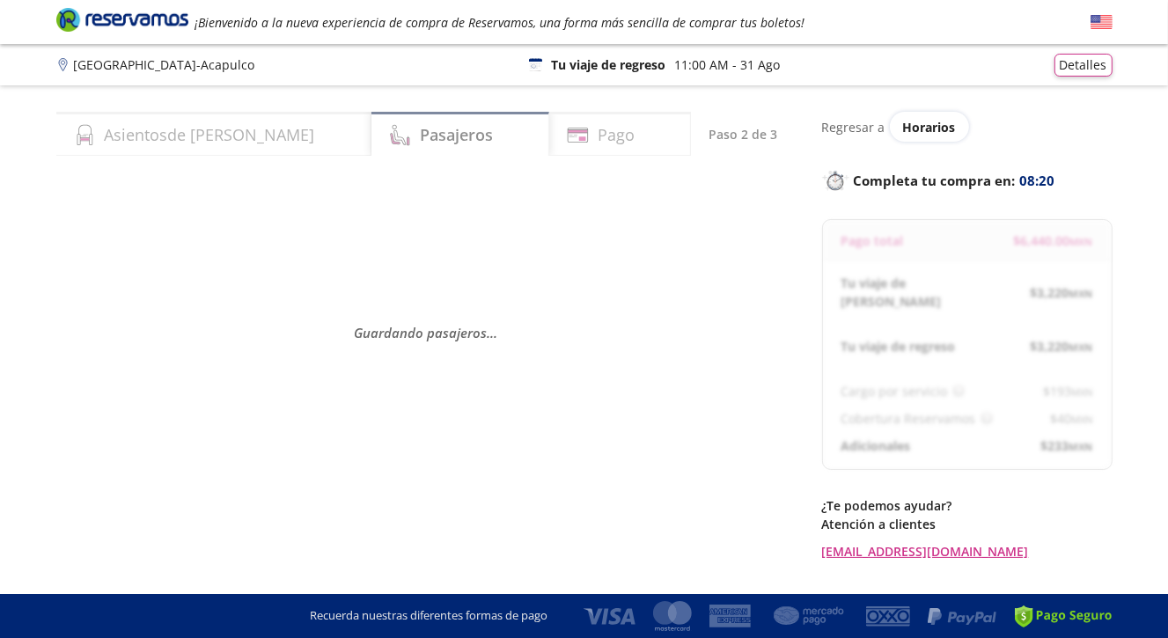
select select "MX"
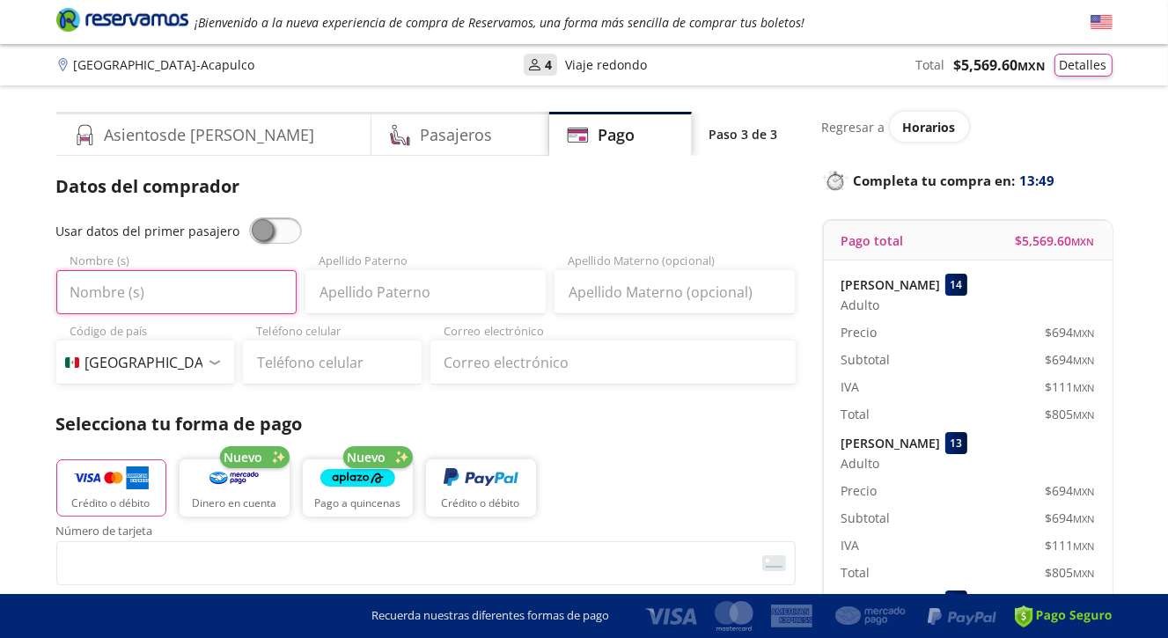
click at [149, 294] on input "Nombre (s)" at bounding box center [176, 292] width 240 height 44
type input "[PERSON_NAME]"
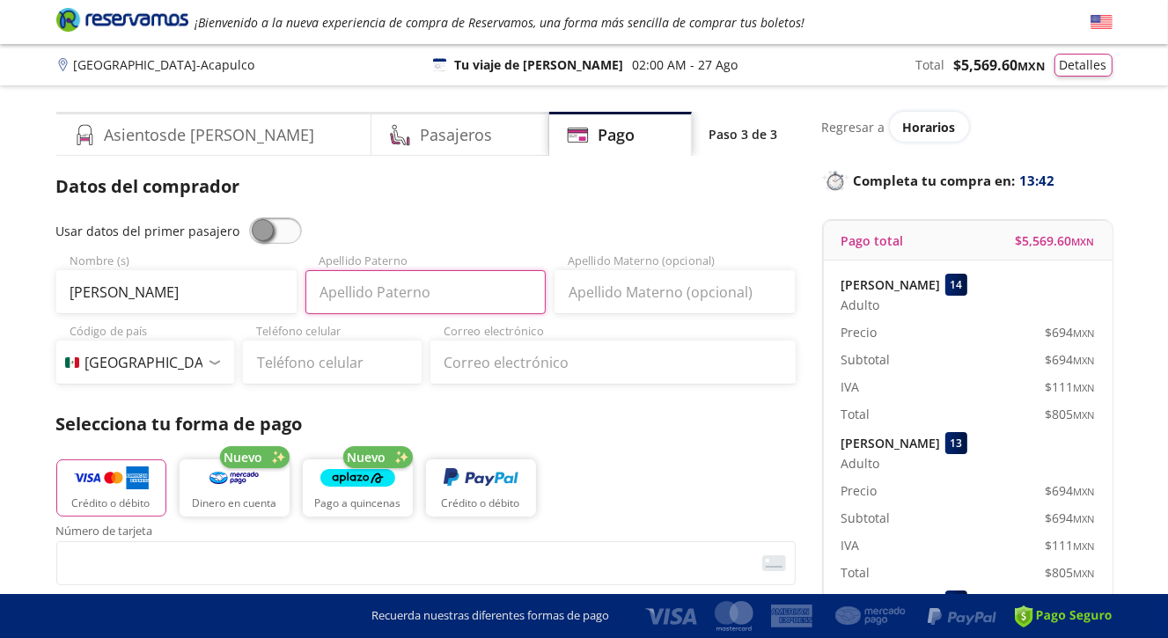
click at [347, 292] on input "Apellido Paterno" at bounding box center [425, 292] width 240 height 44
type input "[PERSON_NAME]"
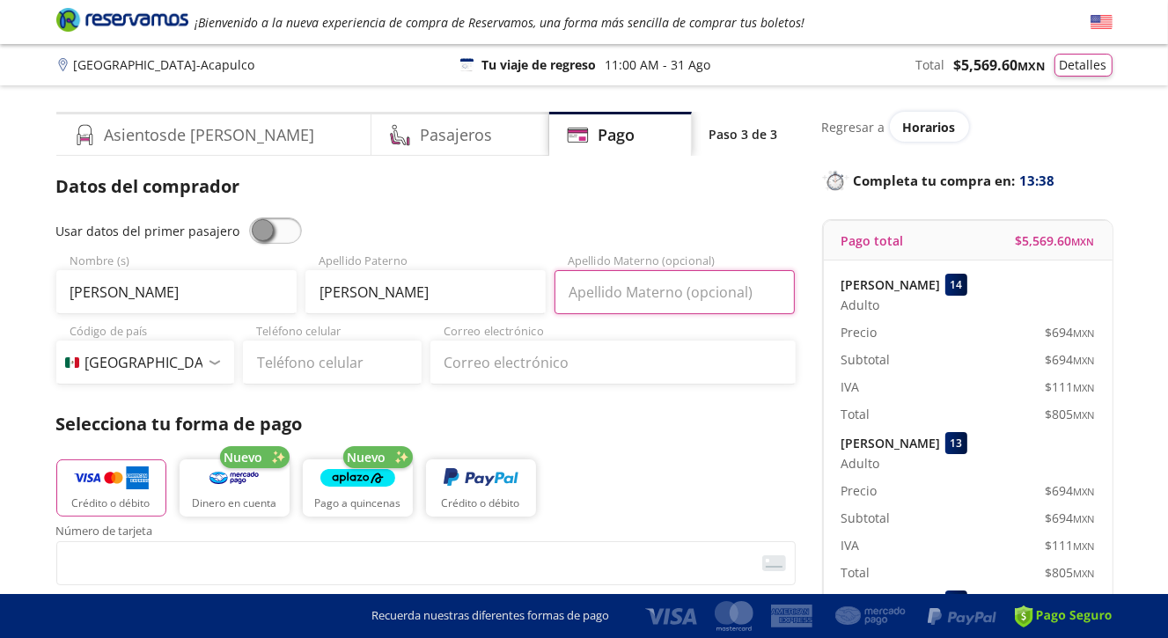
click at [586, 295] on input "Apellido Materno (opcional)" at bounding box center [675, 292] width 240 height 44
type input "DE HONOR"
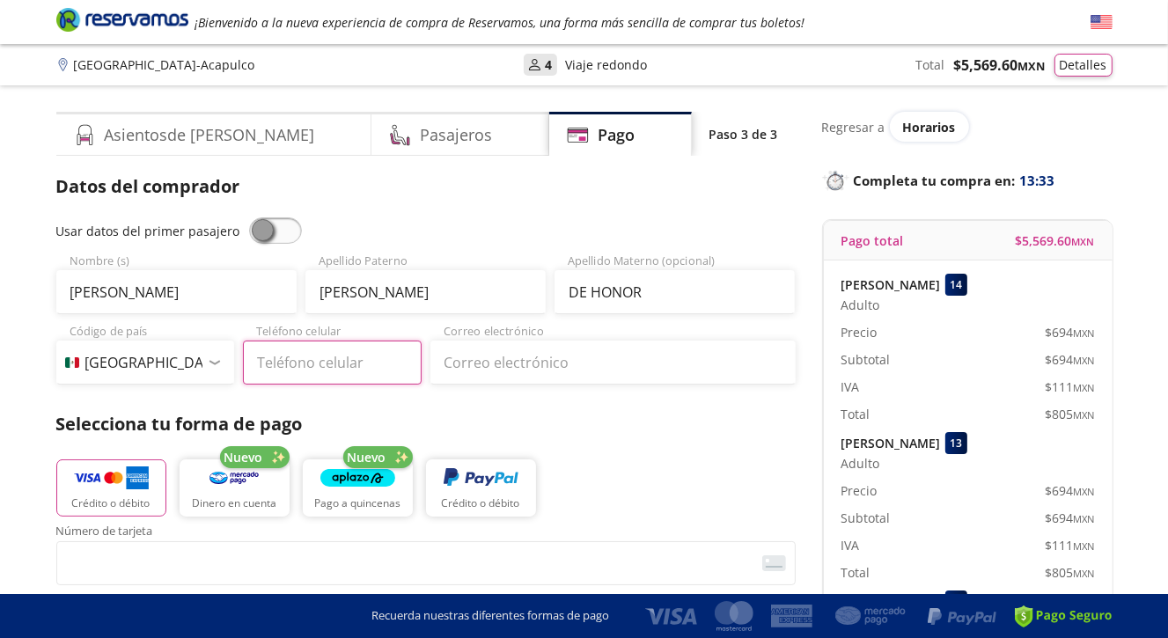
click at [305, 372] on input "Teléfono celular" at bounding box center [332, 363] width 179 height 44
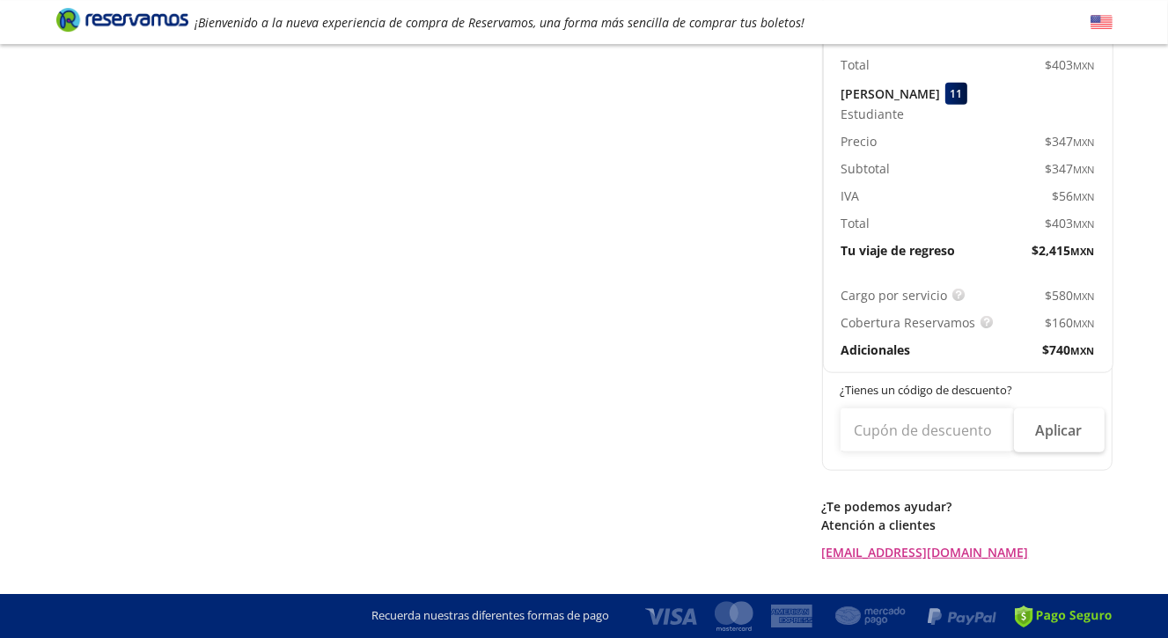
scroll to position [1391, 0]
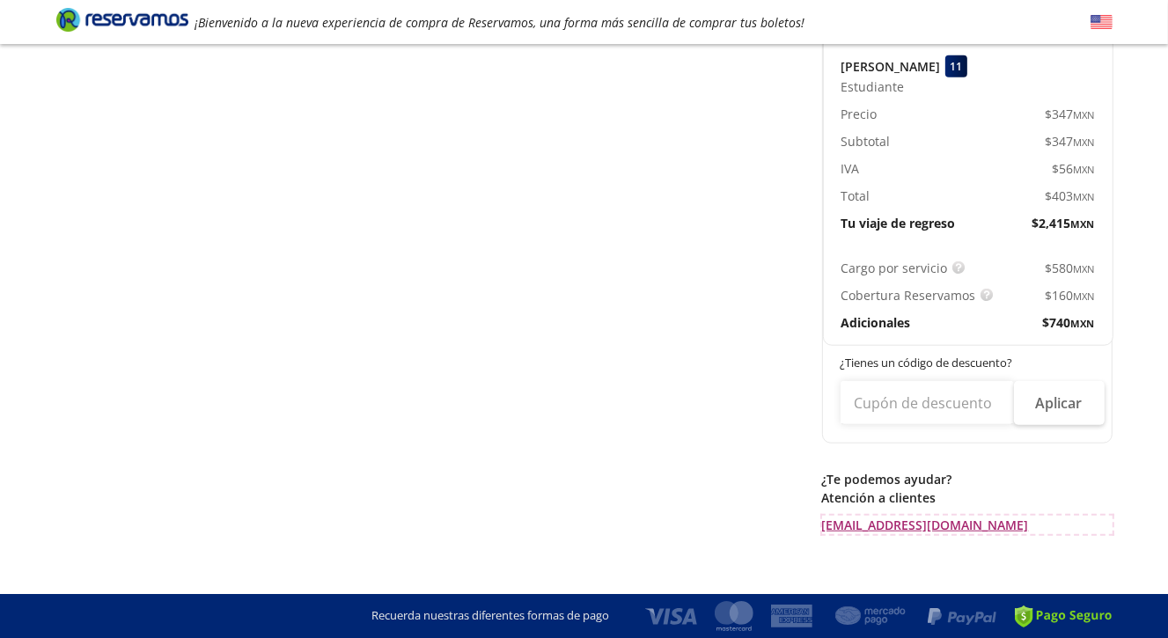
click at [853, 516] on link "[EMAIL_ADDRESS][DOMAIN_NAME]" at bounding box center [967, 525] width 291 height 18
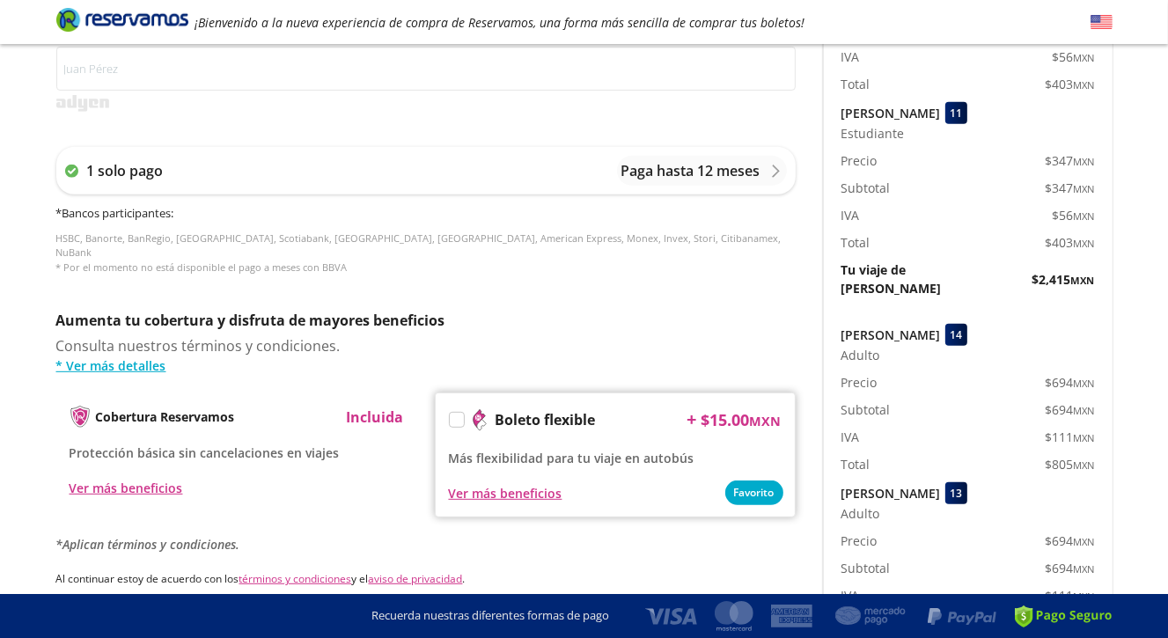
scroll to position [275, 0]
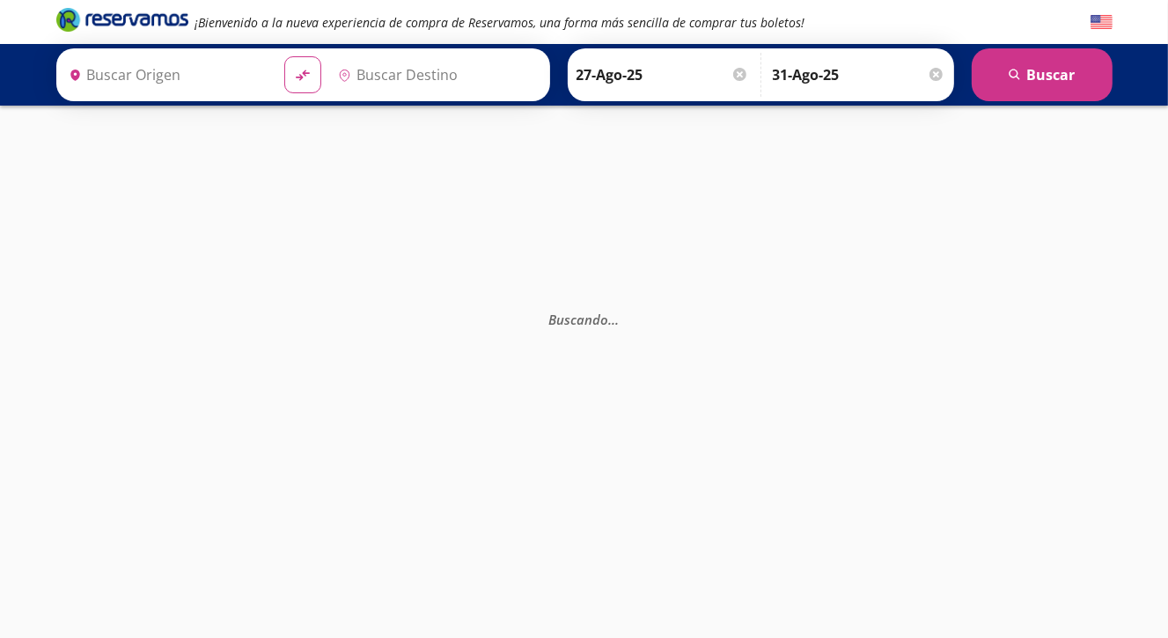
type input "[GEOGRAPHIC_DATA], [GEOGRAPHIC_DATA]"
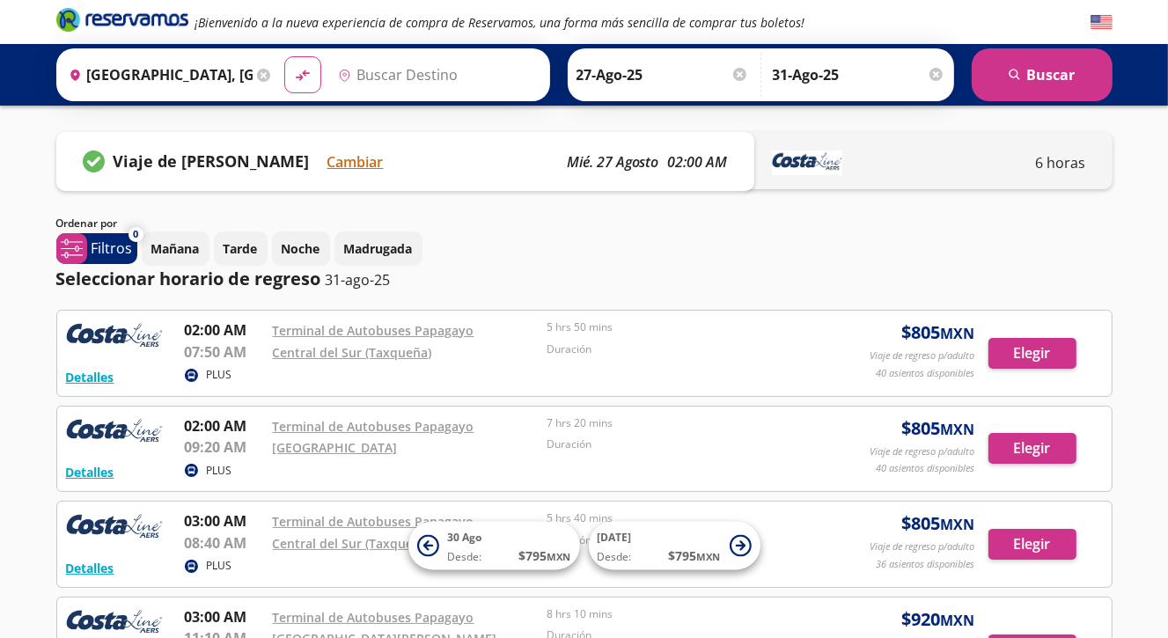
type input "Acapulco, [GEOGRAPHIC_DATA]"
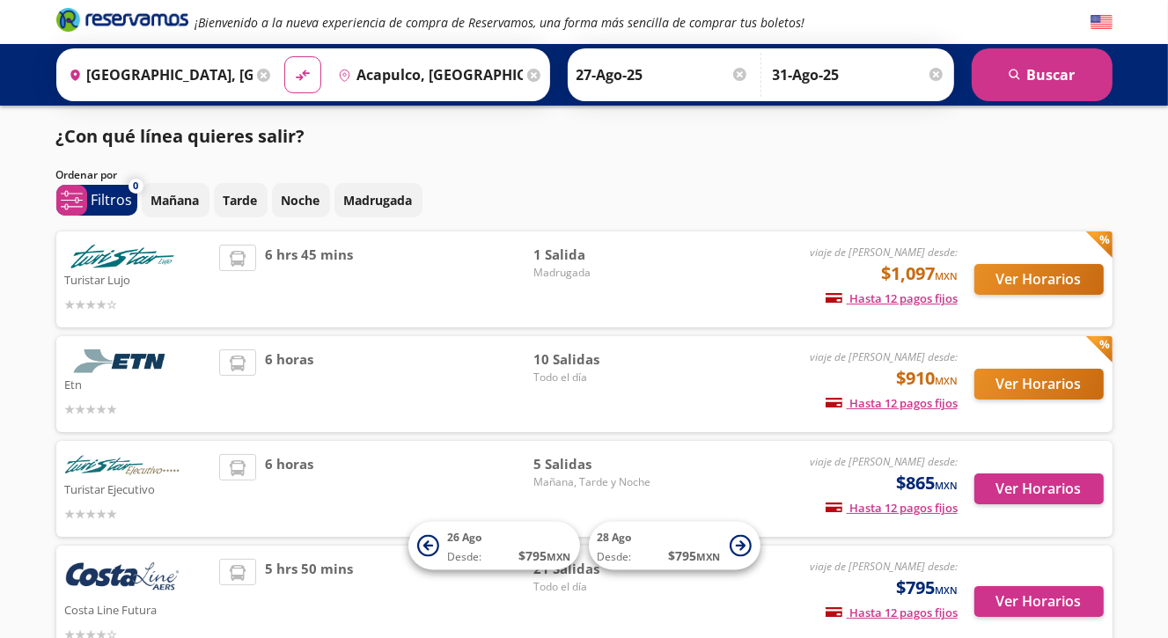
scroll to position [109, 0]
